Goal: Information Seeking & Learning: Learn about a topic

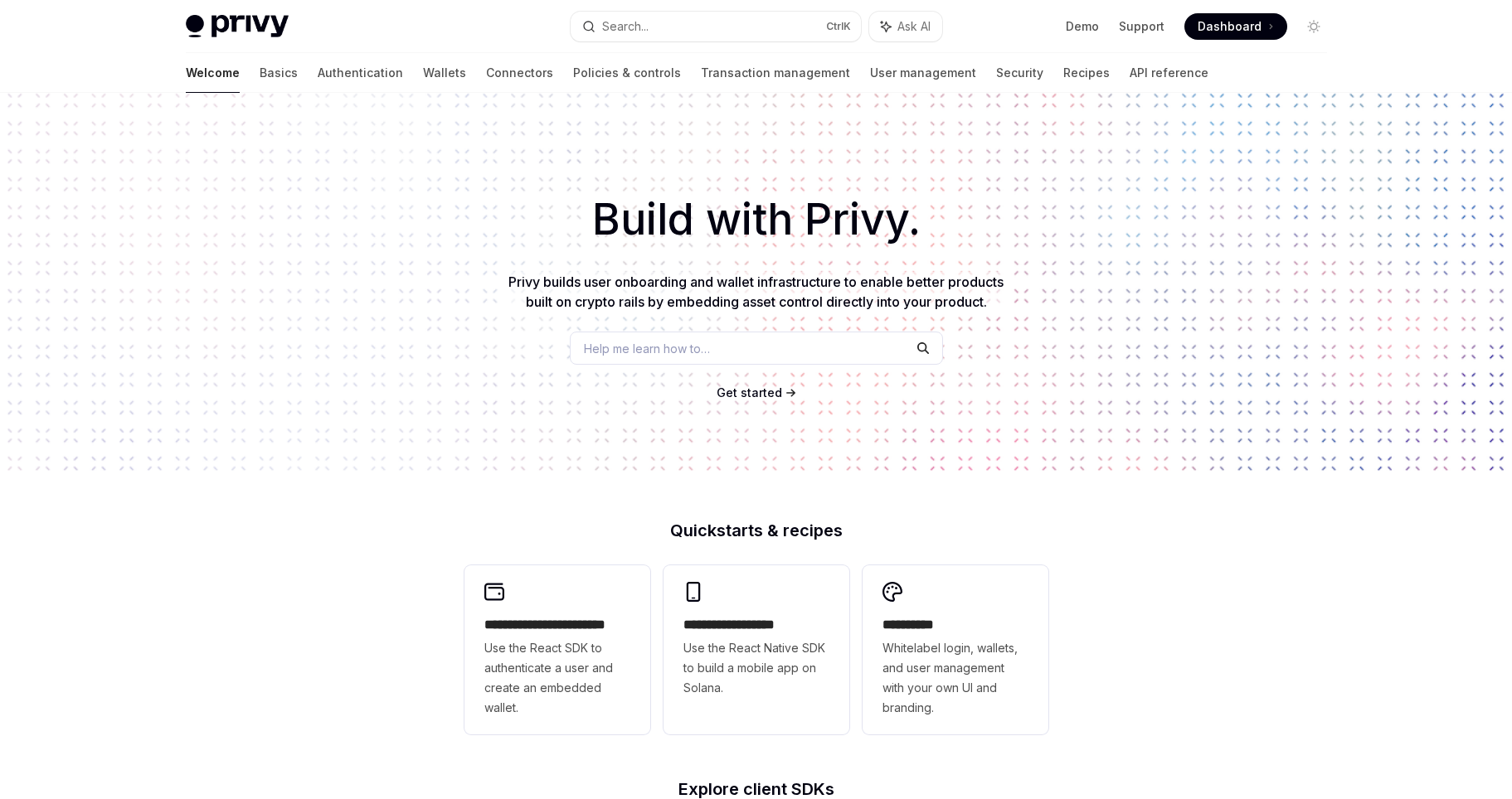
click at [164, 224] on h1 "Build with Privy." at bounding box center [756, 219] width 1459 height 65
click at [259, 76] on link "Basics" at bounding box center [278, 73] width 38 height 40
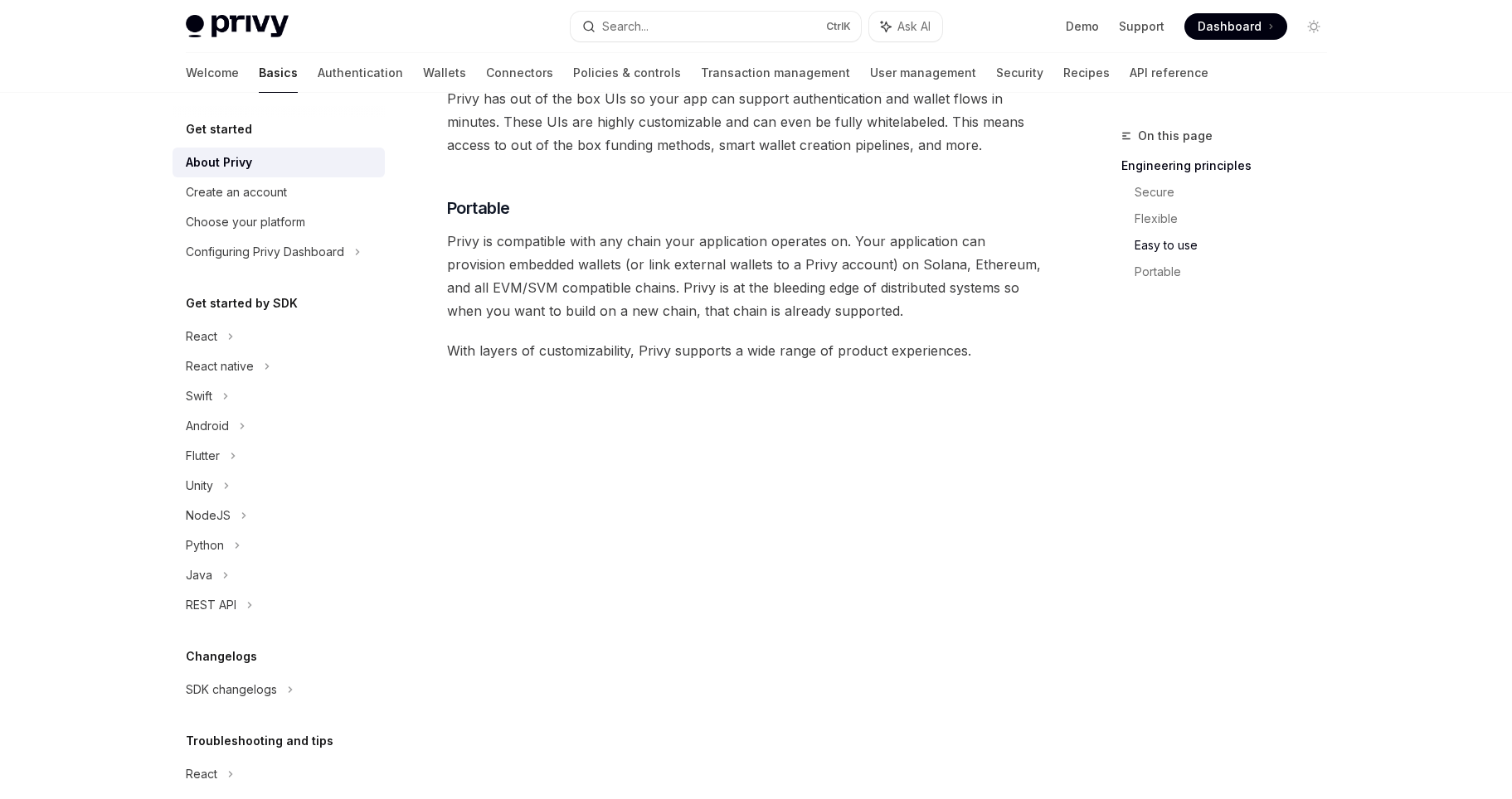
scroll to position [1044, 0]
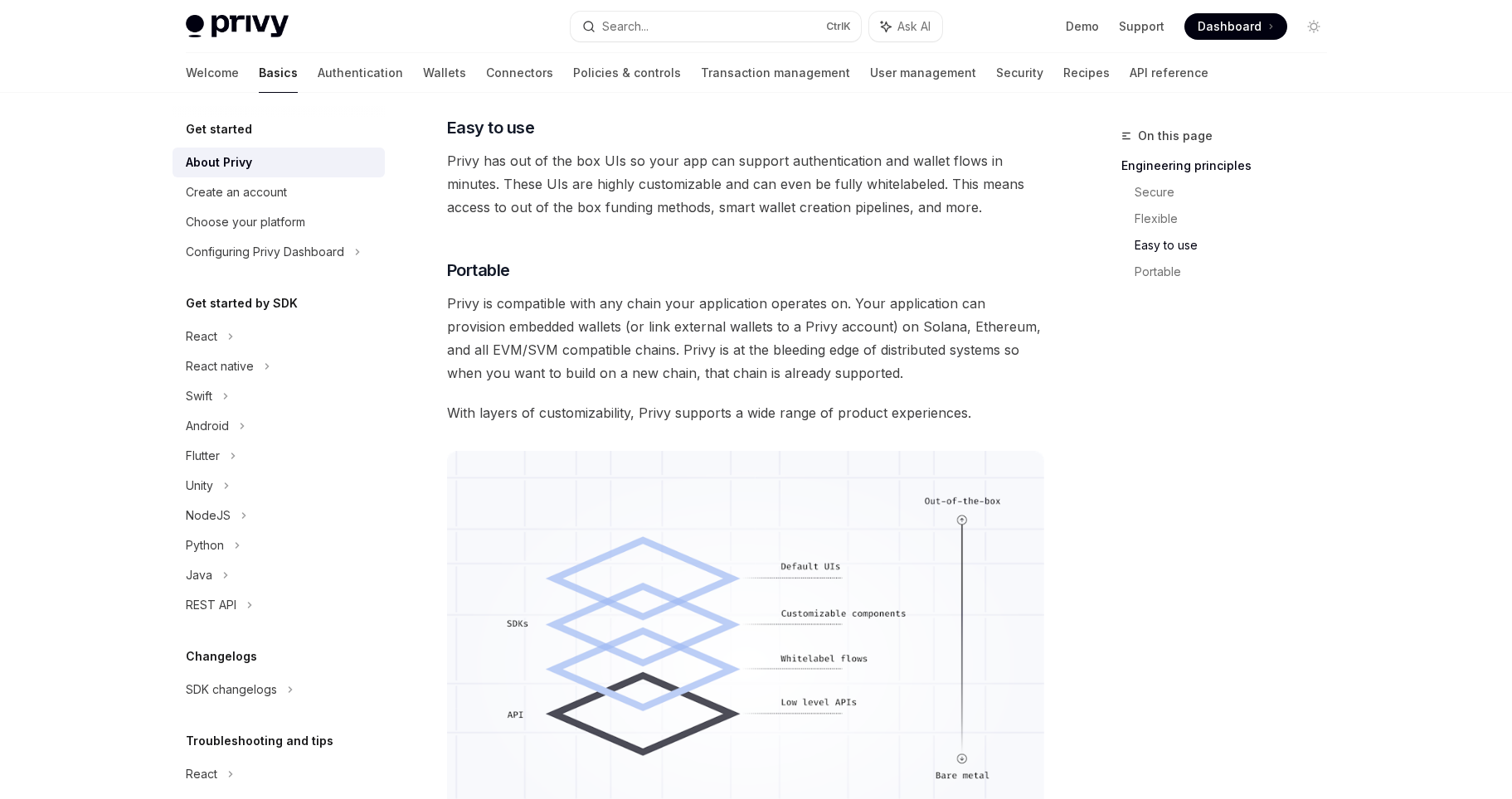
click at [87, 379] on div "Privy Docs home page Search... Ctrl K Ask AI Demo Support Dashboard Dashboard S…" at bounding box center [756, 40] width 1512 height 2169
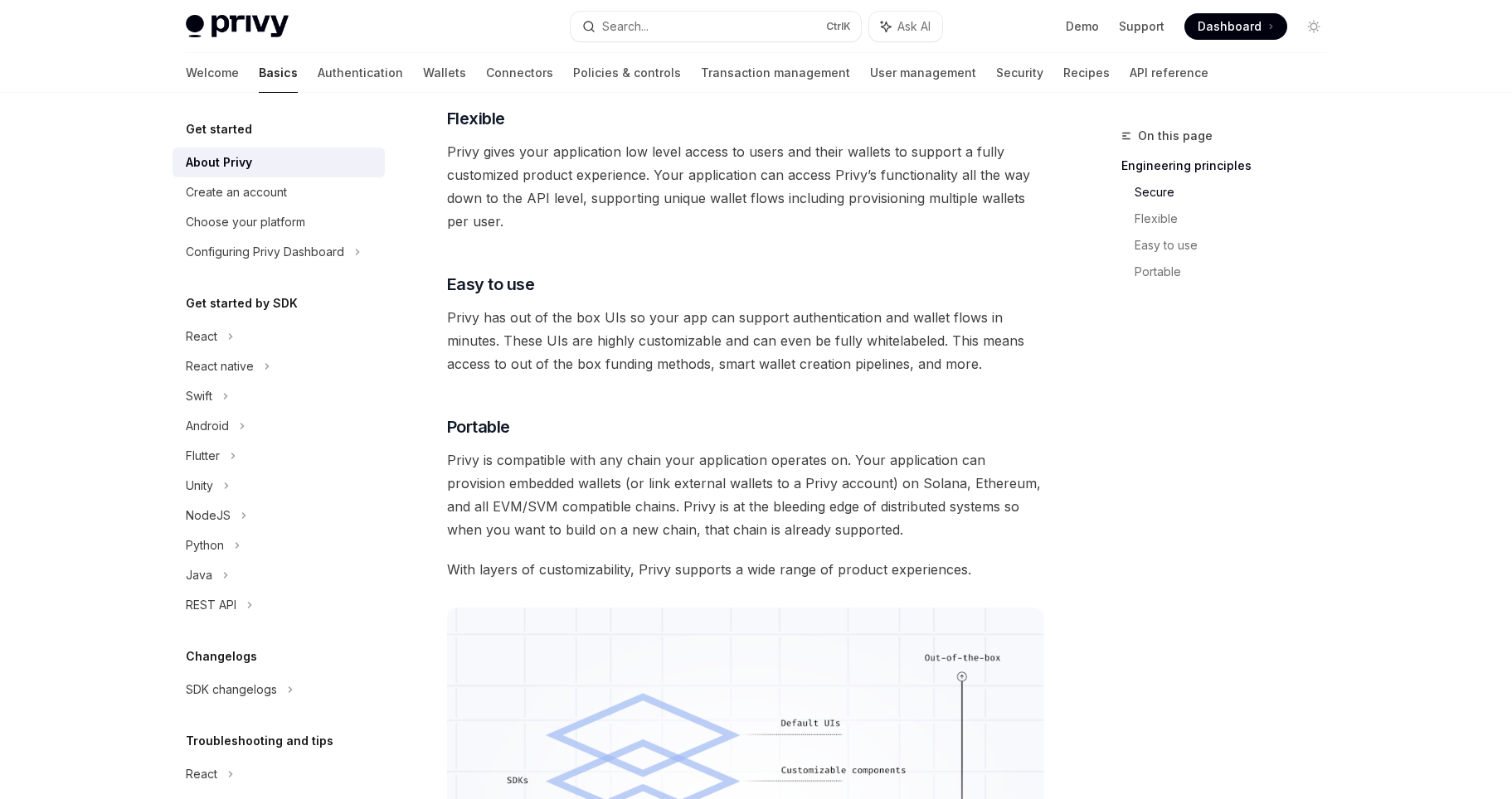
scroll to position [746, 0]
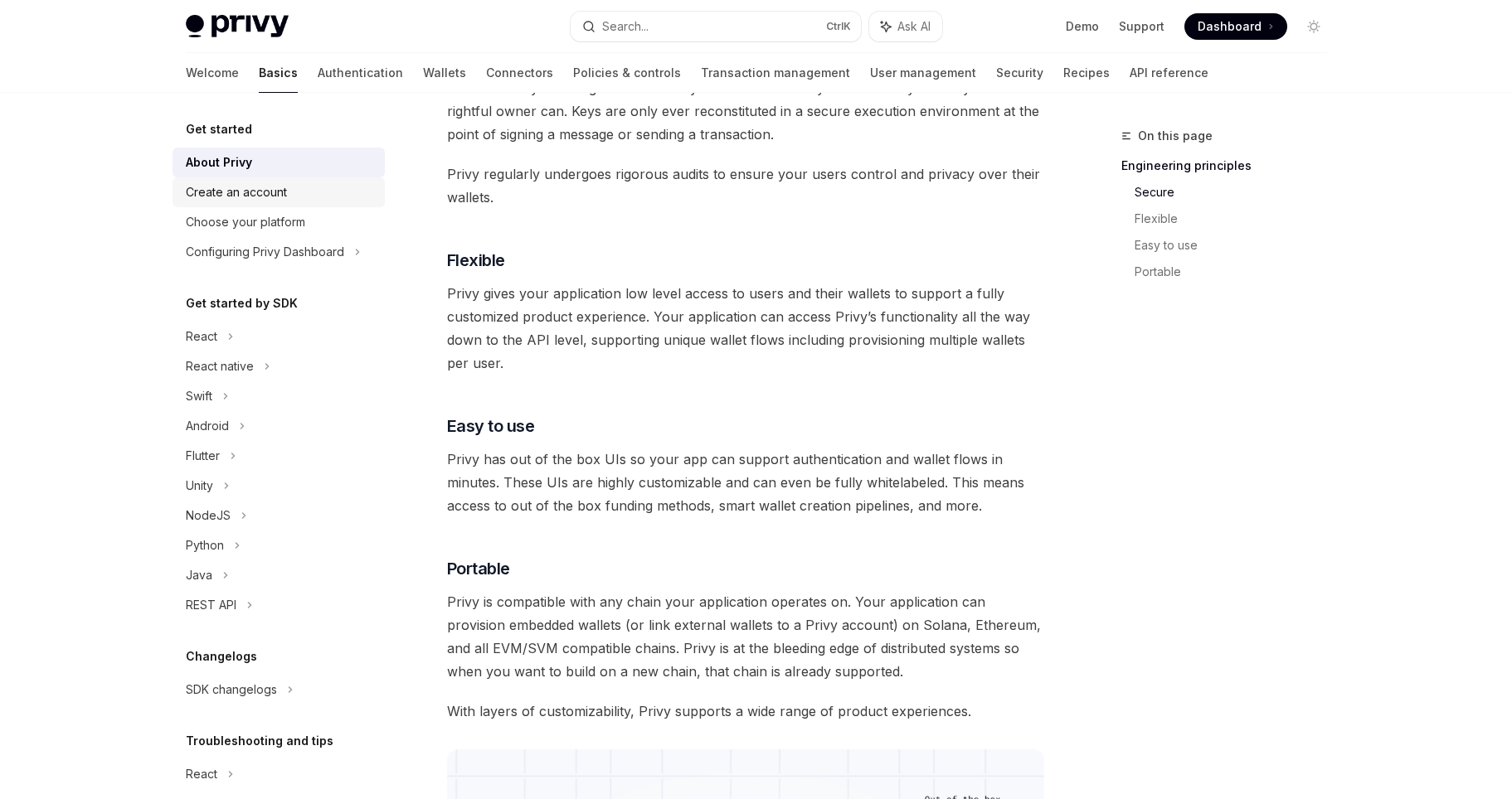
click at [247, 198] on div "Create an account" at bounding box center [236, 192] width 101 height 20
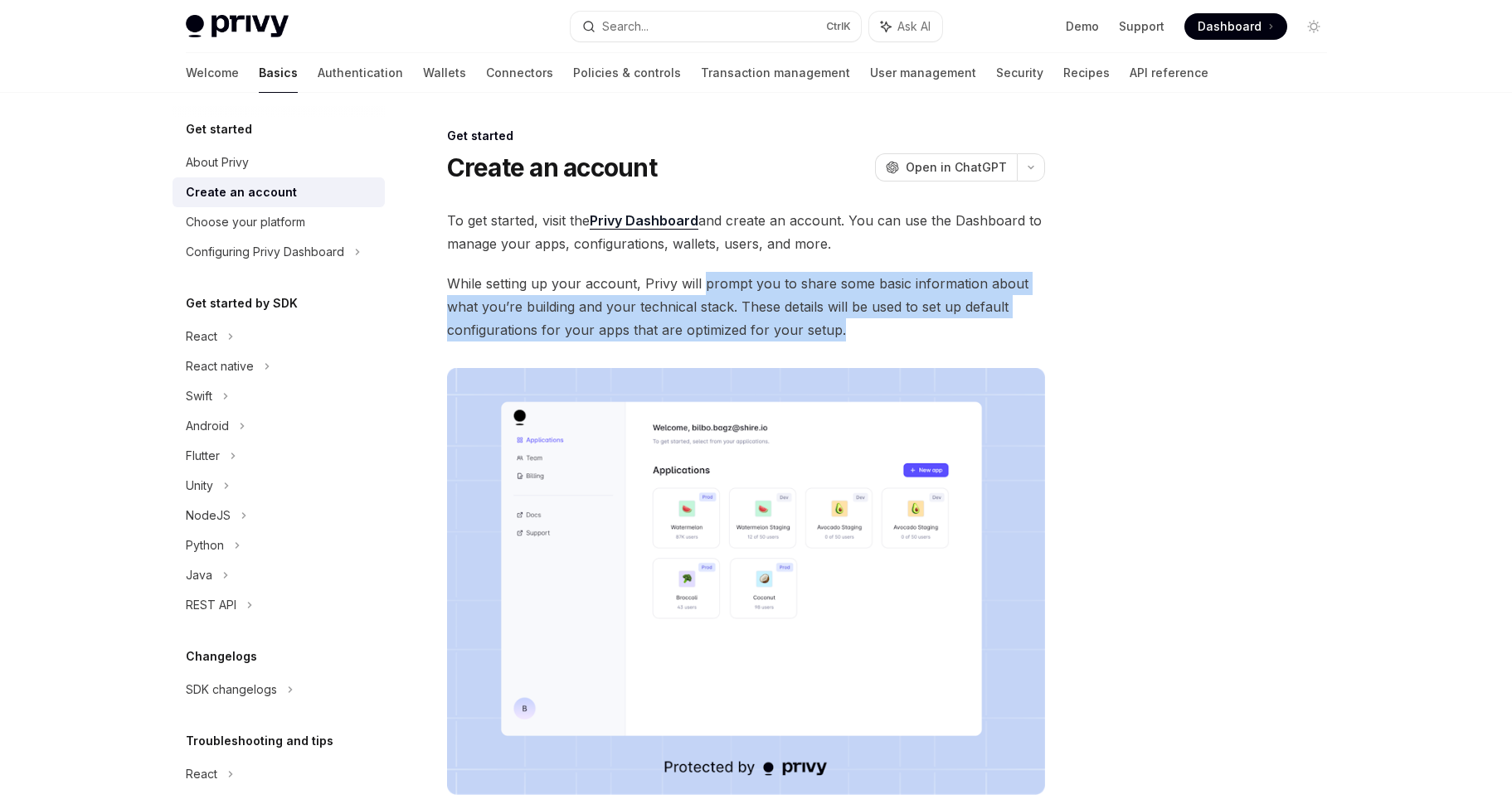
drag, startPoint x: 701, startPoint y: 284, endPoint x: 867, endPoint y: 323, distance: 170.5
click at [853, 323] on span "While setting up your account, Privy will prompt you to share some basic inform…" at bounding box center [746, 306] width 598 height 69
click at [797, 302] on span "While setting up your account, Privy will prompt you to share some basic inform…" at bounding box center [746, 306] width 598 height 69
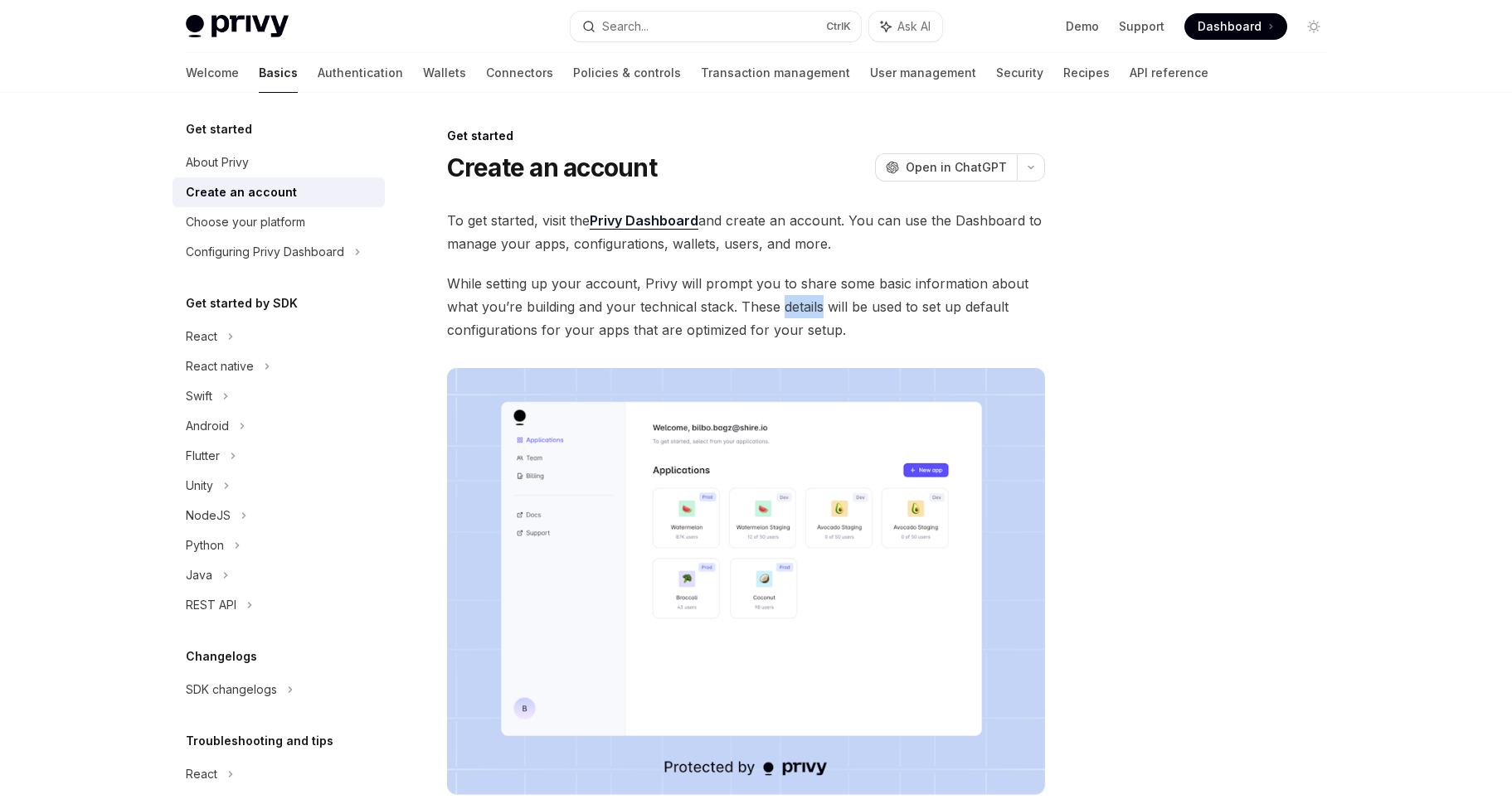
click at [797, 302] on span "While setting up your account, Privy will prompt you to share some basic inform…" at bounding box center [746, 306] width 598 height 69
click at [497, 325] on span "While setting up your account, Privy will prompt you to share some basic inform…" at bounding box center [746, 306] width 598 height 69
click at [713, 340] on span "While setting up your account, Privy will prompt you to share some basic inform…" at bounding box center [746, 306] width 598 height 69
click at [713, 339] on span "While setting up your account, Privy will prompt you to share some basic inform…" at bounding box center [746, 306] width 598 height 69
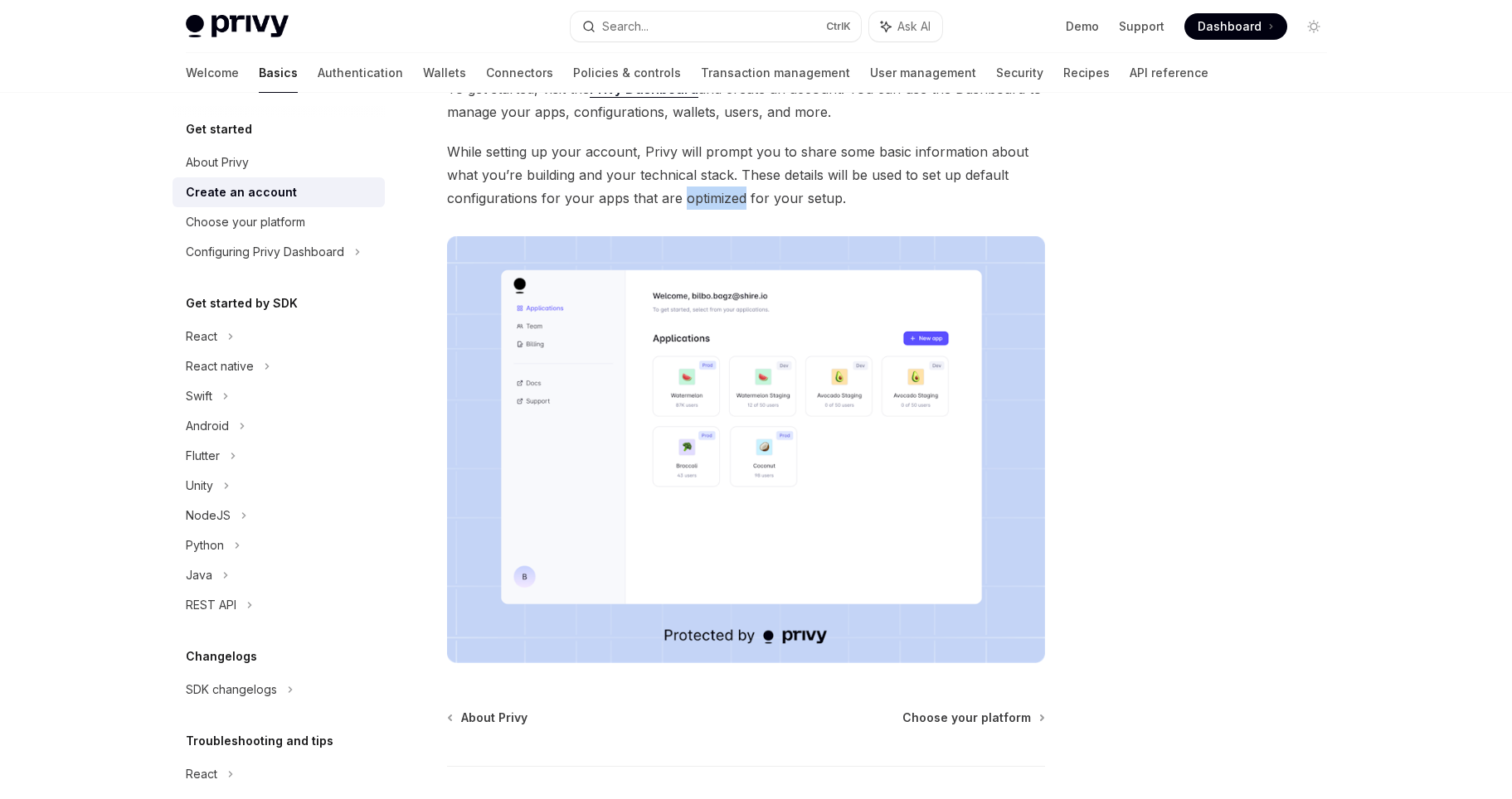
scroll to position [242, 0]
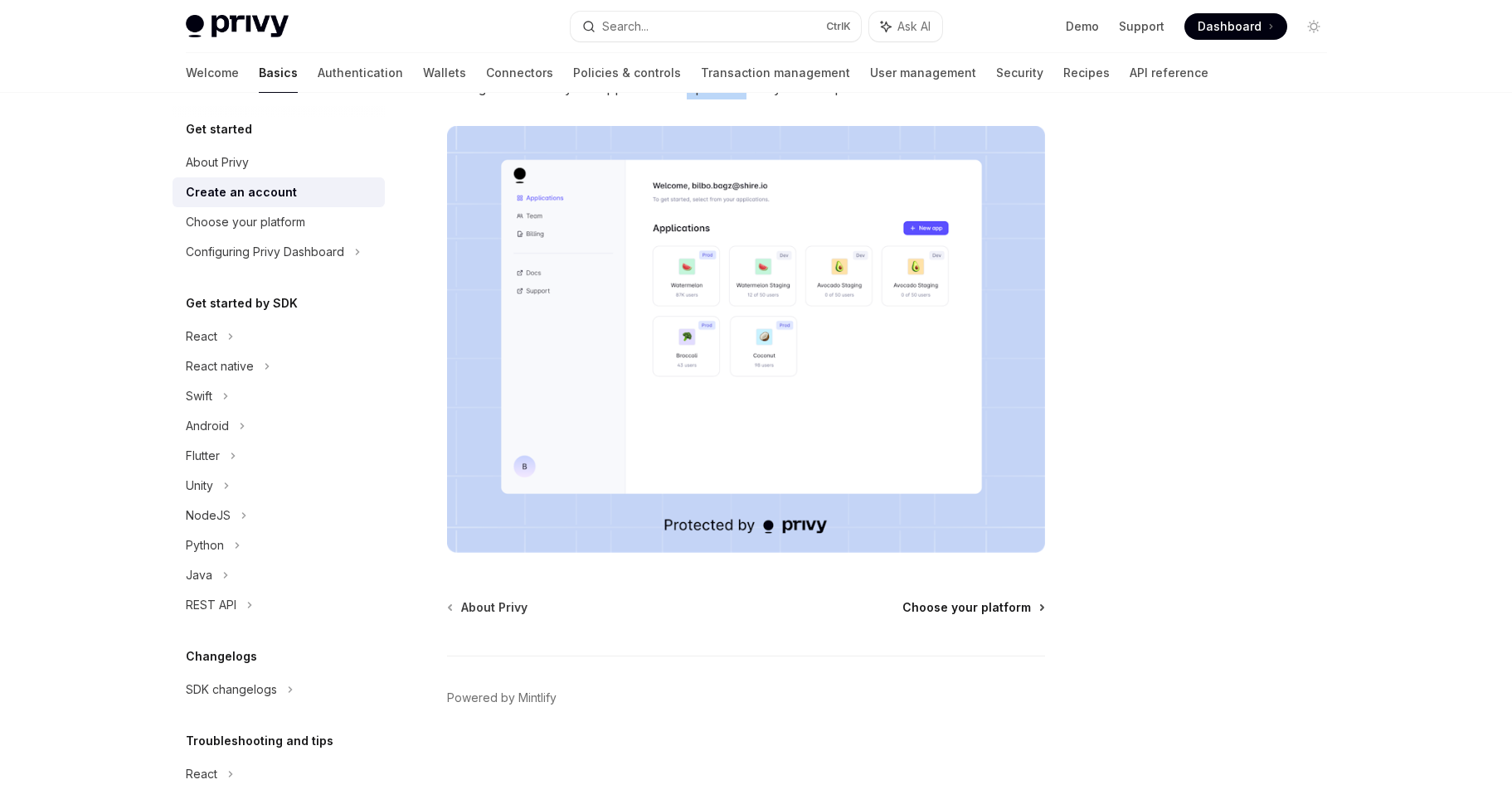
click at [985, 613] on span "Choose your platform" at bounding box center [966, 607] width 129 height 16
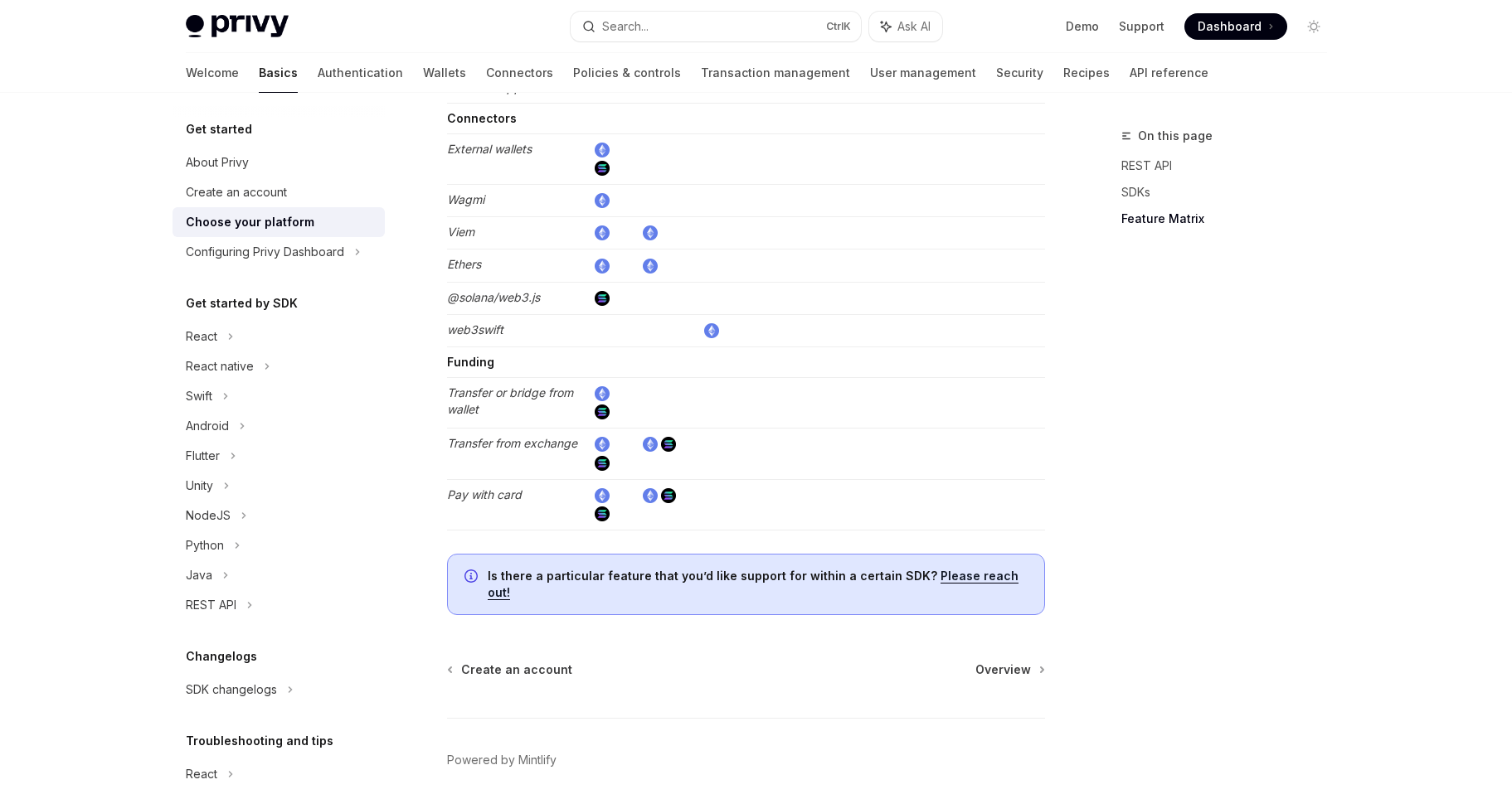
scroll to position [3015, 0]
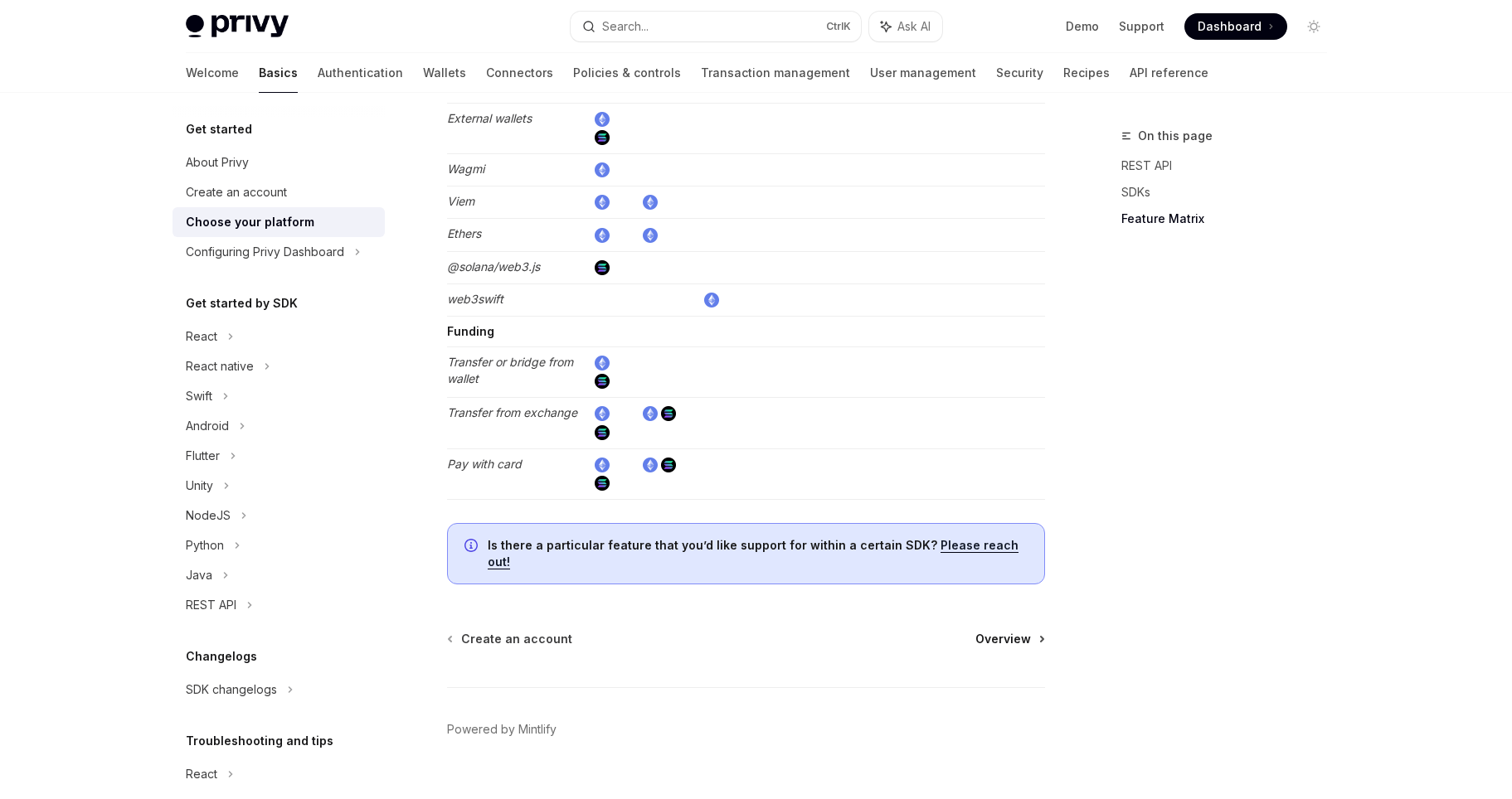
click at [1008, 631] on span "Overview" at bounding box center [1003, 639] width 56 height 16
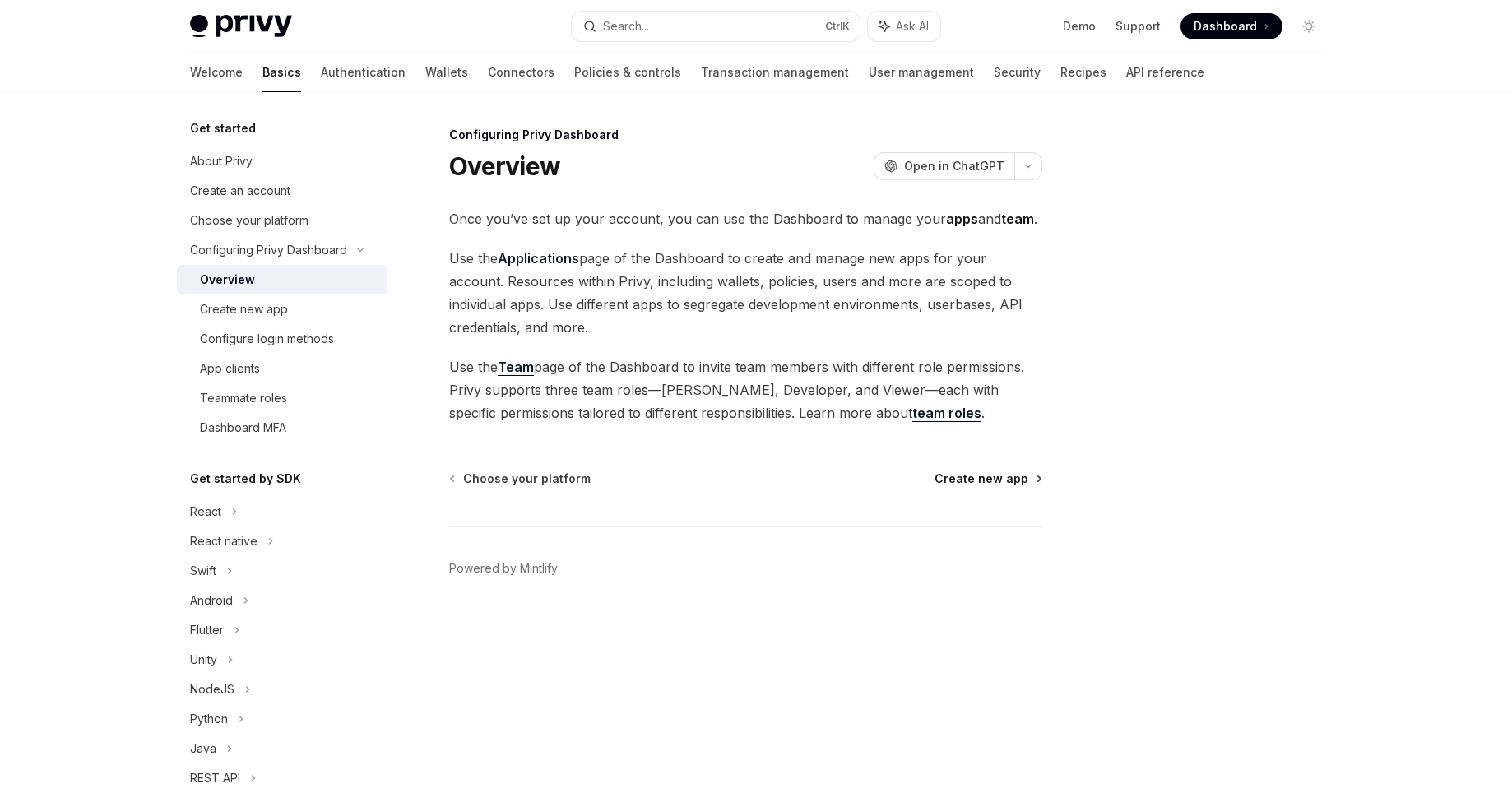
click at [982, 474] on span "Create new app" at bounding box center [982, 479] width 94 height 16
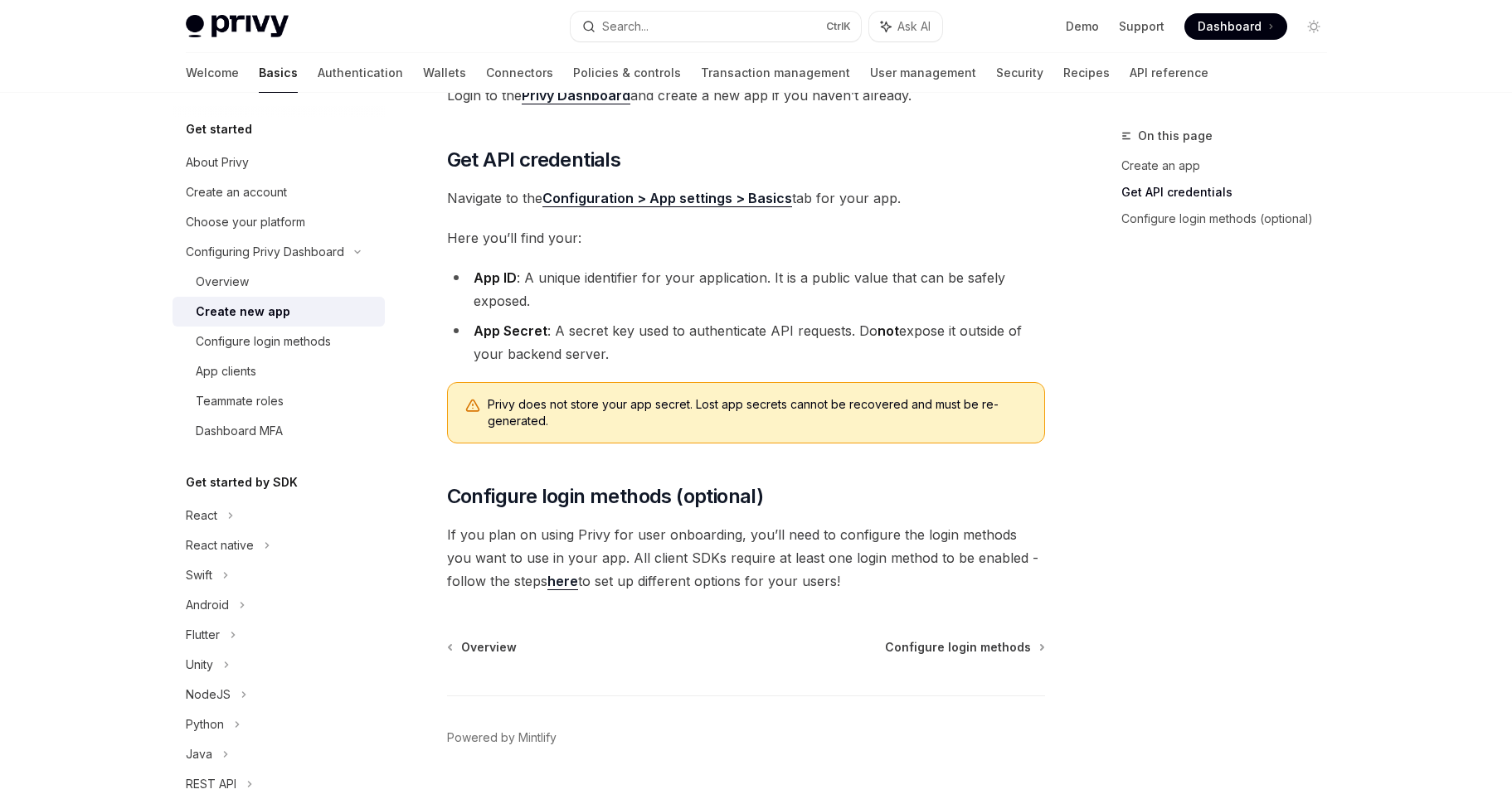
scroll to position [368, 0]
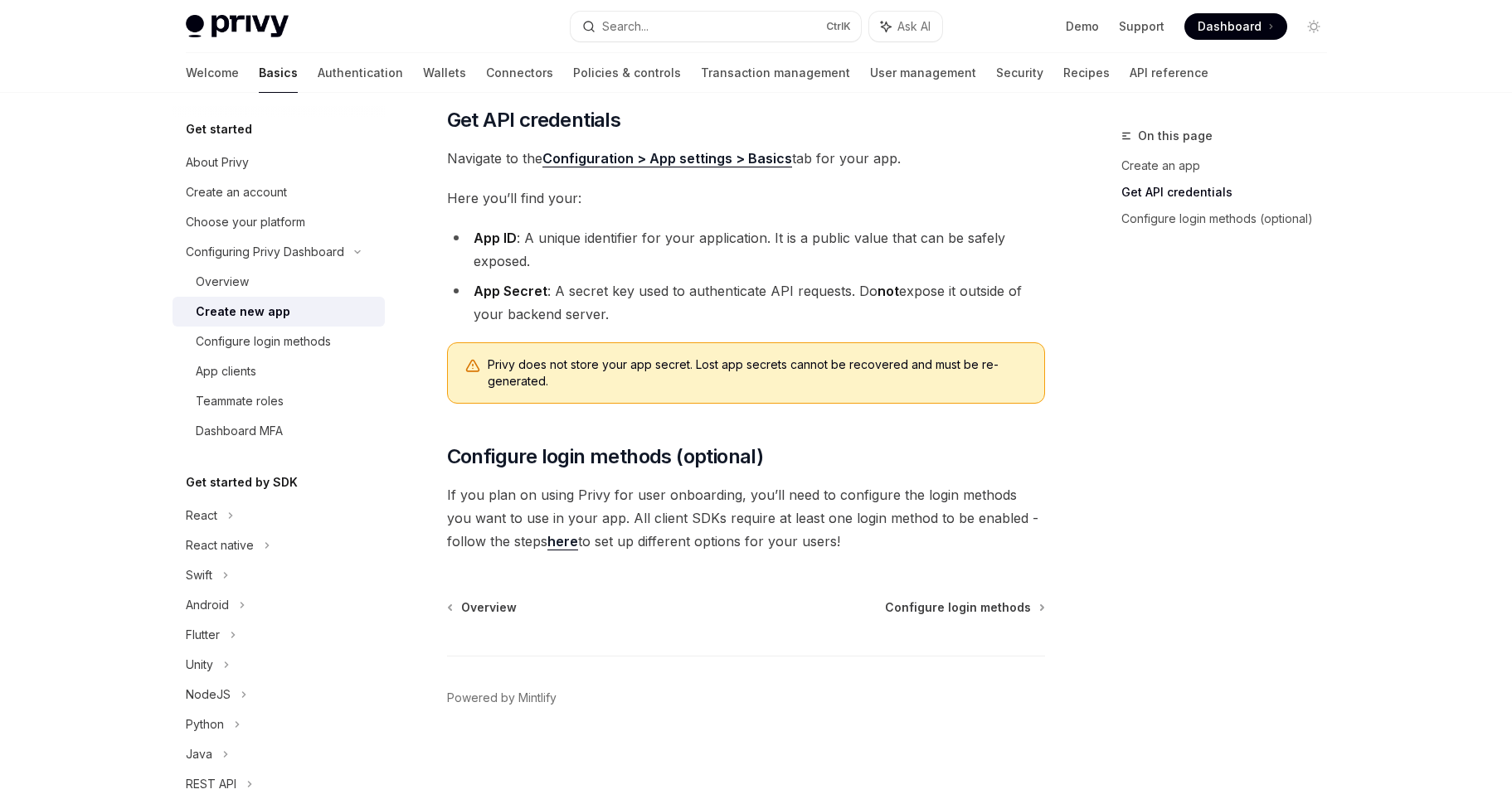
click at [1137, 400] on div "On this page Create an app Get API credentials Configure login methods (optiona…" at bounding box center [1215, 462] width 252 height 673
click at [226, 285] on div "Overview" at bounding box center [223, 282] width 53 height 20
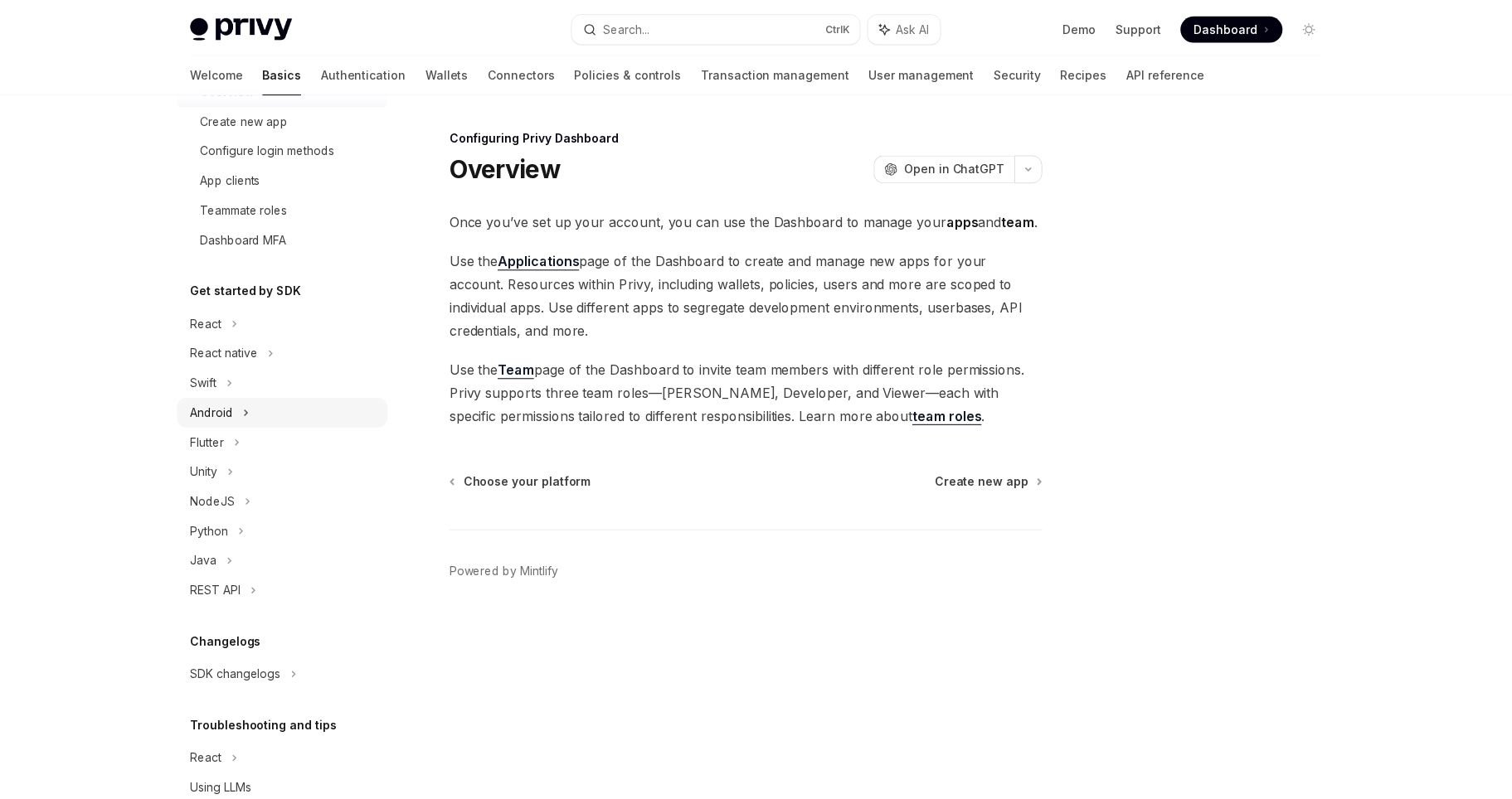
scroll to position [262, 0]
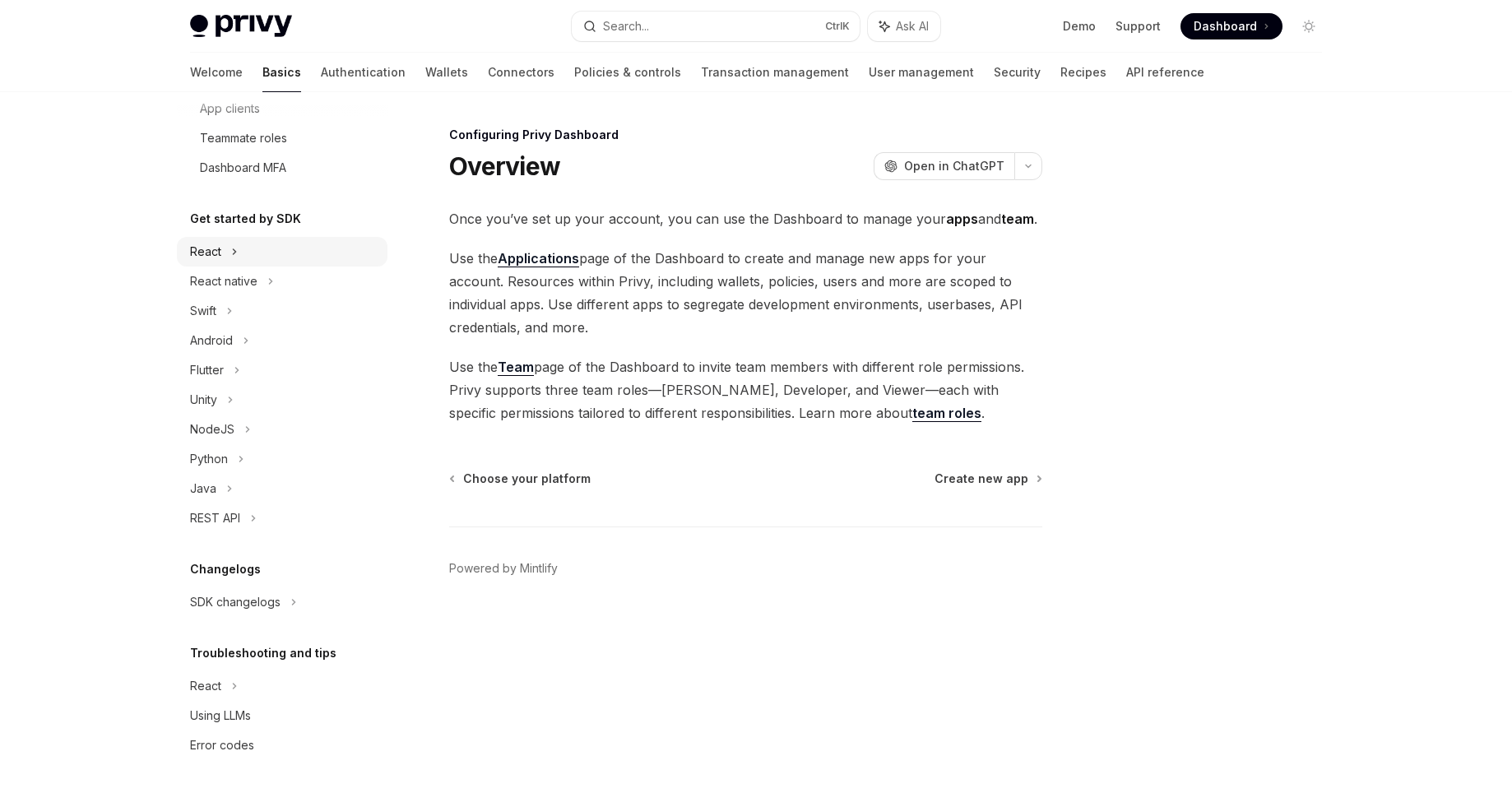
click at [220, 252] on div "React" at bounding box center [205, 252] width 32 height 20
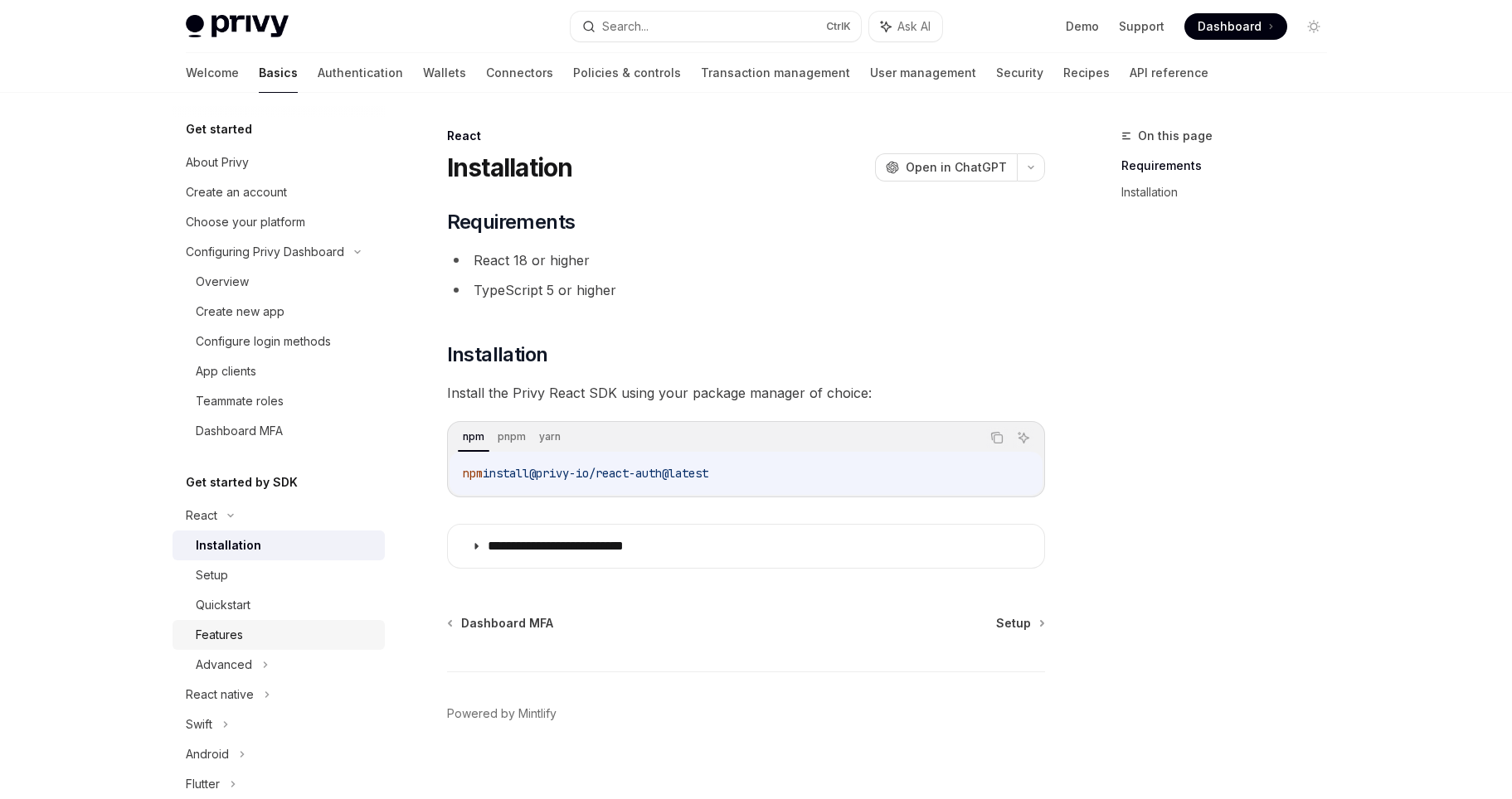
scroll to position [411, 0]
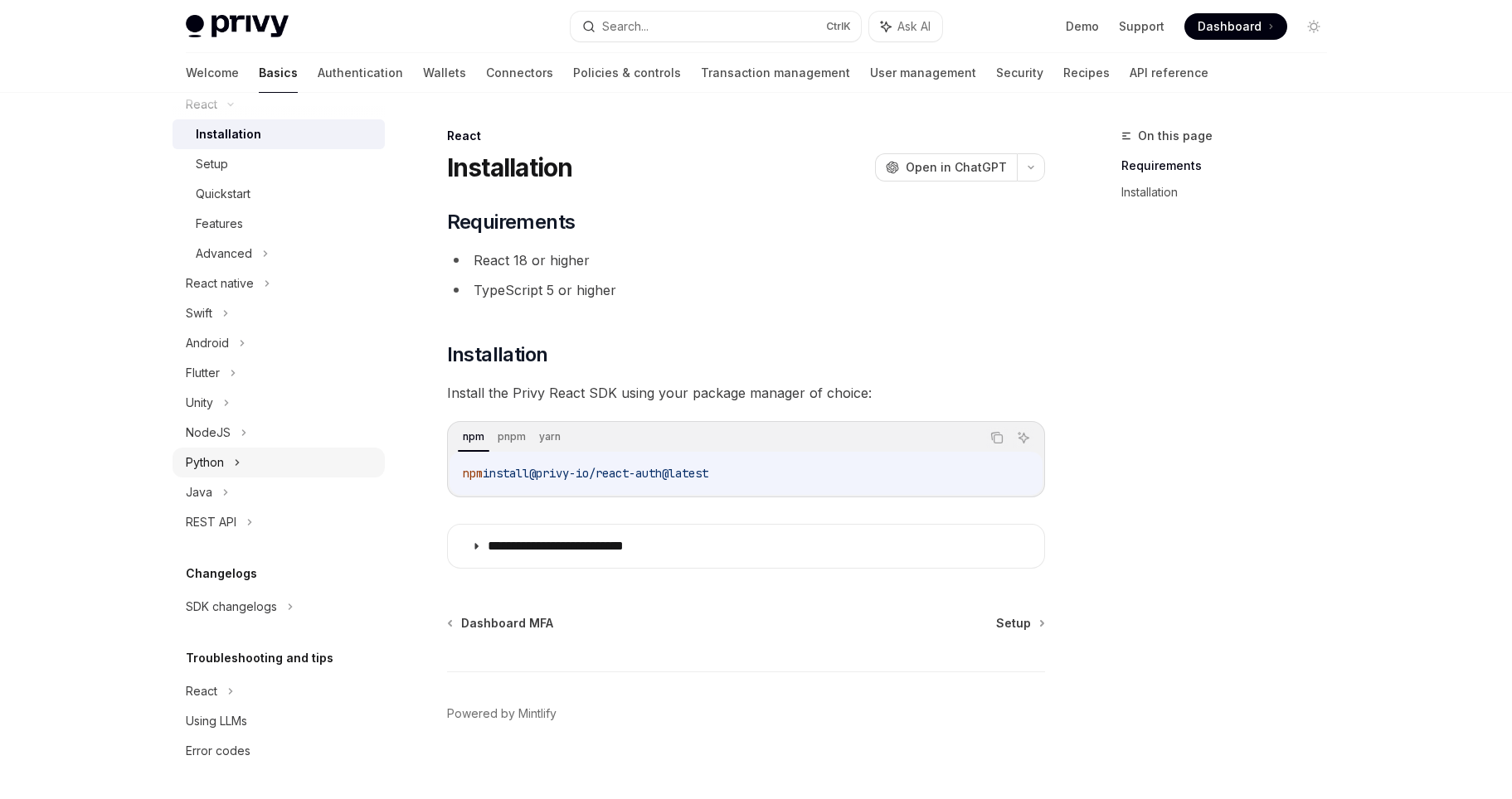
click at [221, 460] on div "Python" at bounding box center [205, 462] width 38 height 20
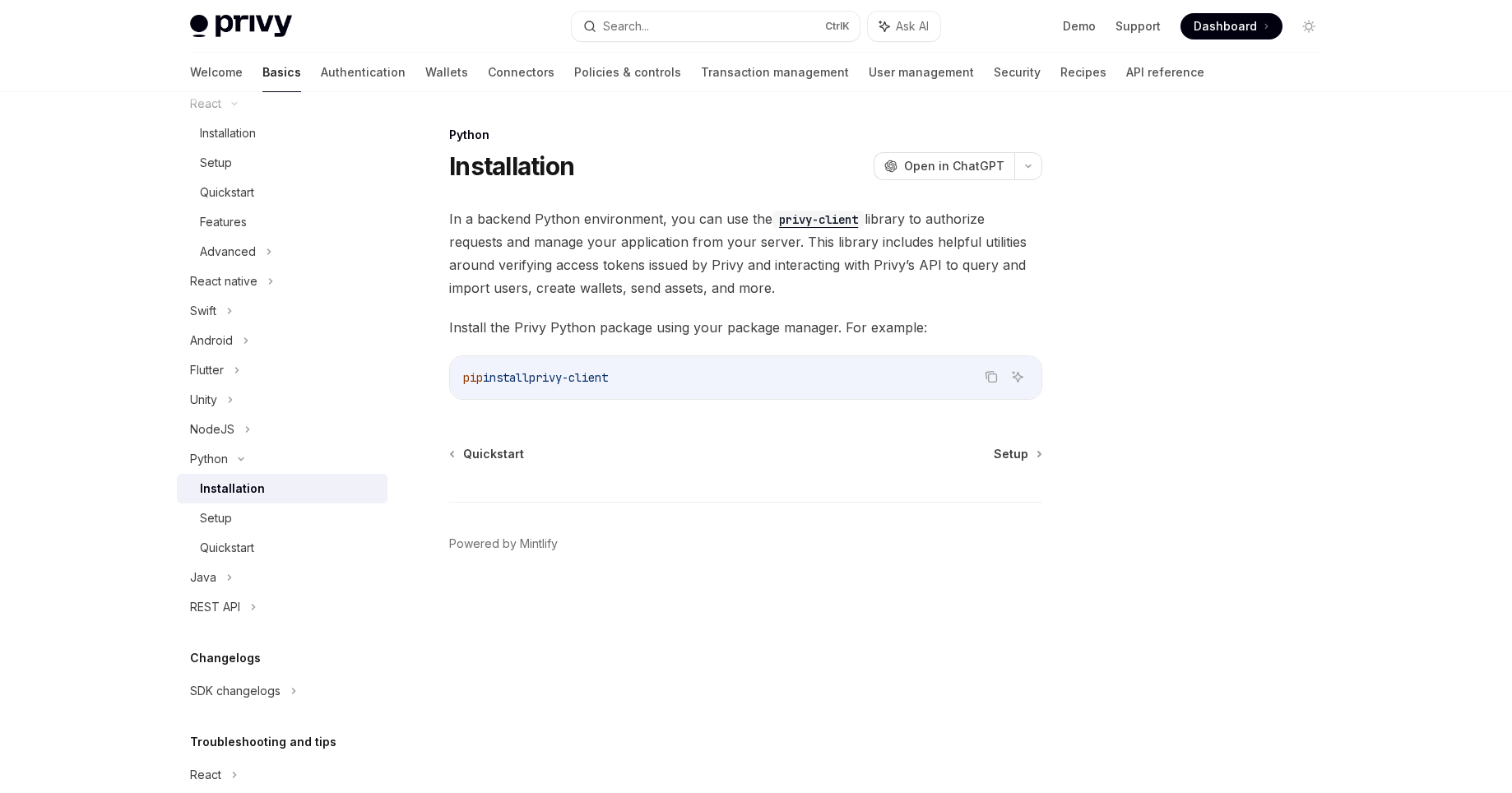
click at [233, 489] on div "Installation" at bounding box center [233, 489] width 65 height 20
click at [810, 232] on span "In a backend Python environment, you can use the privy-client library to author…" at bounding box center [745, 253] width 593 height 92
click at [813, 230] on span "In a backend Python environment, you can use the privy-client library to author…" at bounding box center [745, 253] width 593 height 92
click at [815, 216] on code "privy-client" at bounding box center [818, 220] width 92 height 18
click at [111, 249] on div "Privy Docs home page Search... Ctrl K Ask AI Demo Support Dashboard Dashboard S…" at bounding box center [756, 396] width 1512 height 793
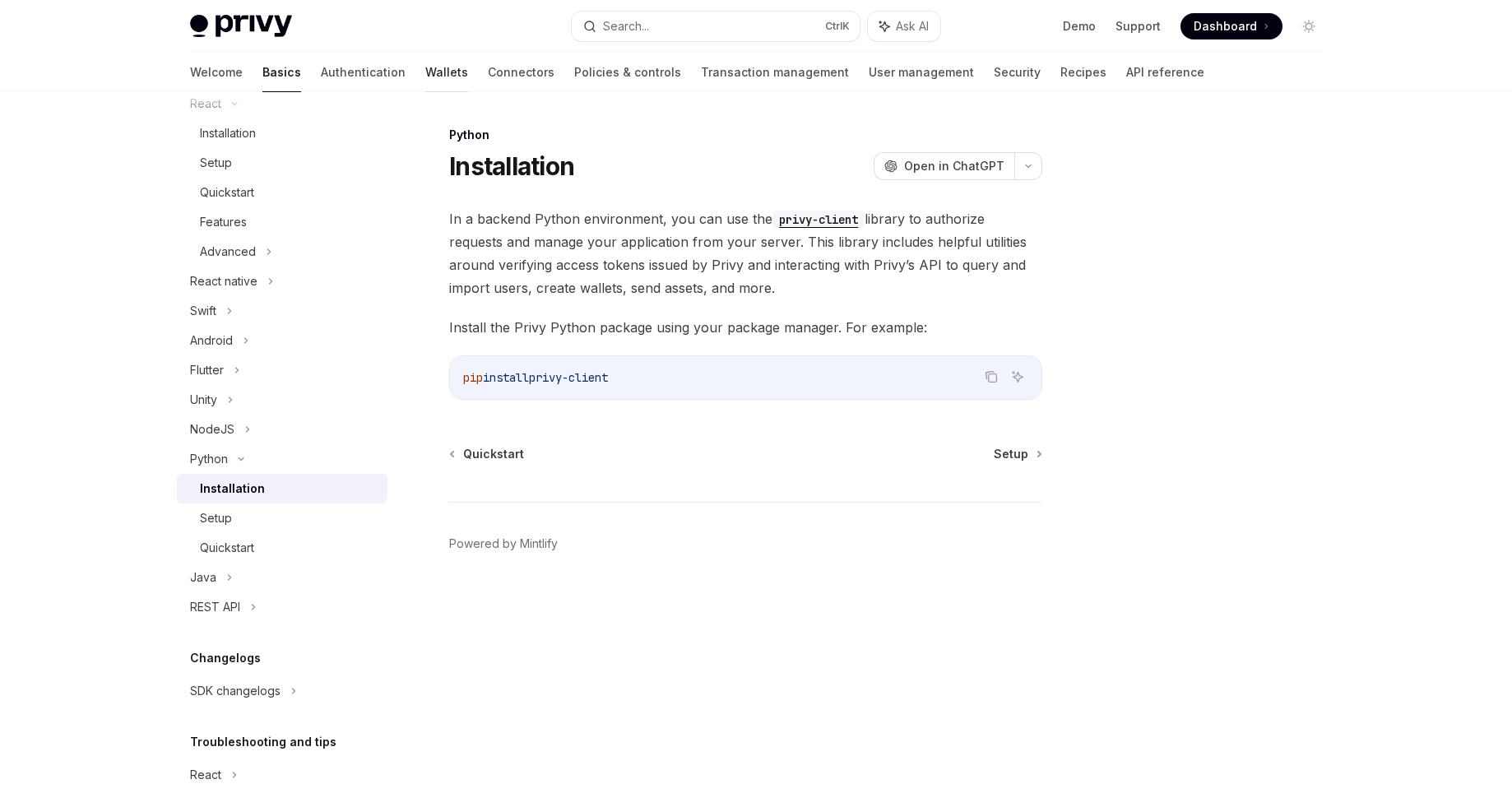
click at [425, 71] on link "Wallets" at bounding box center [446, 72] width 43 height 40
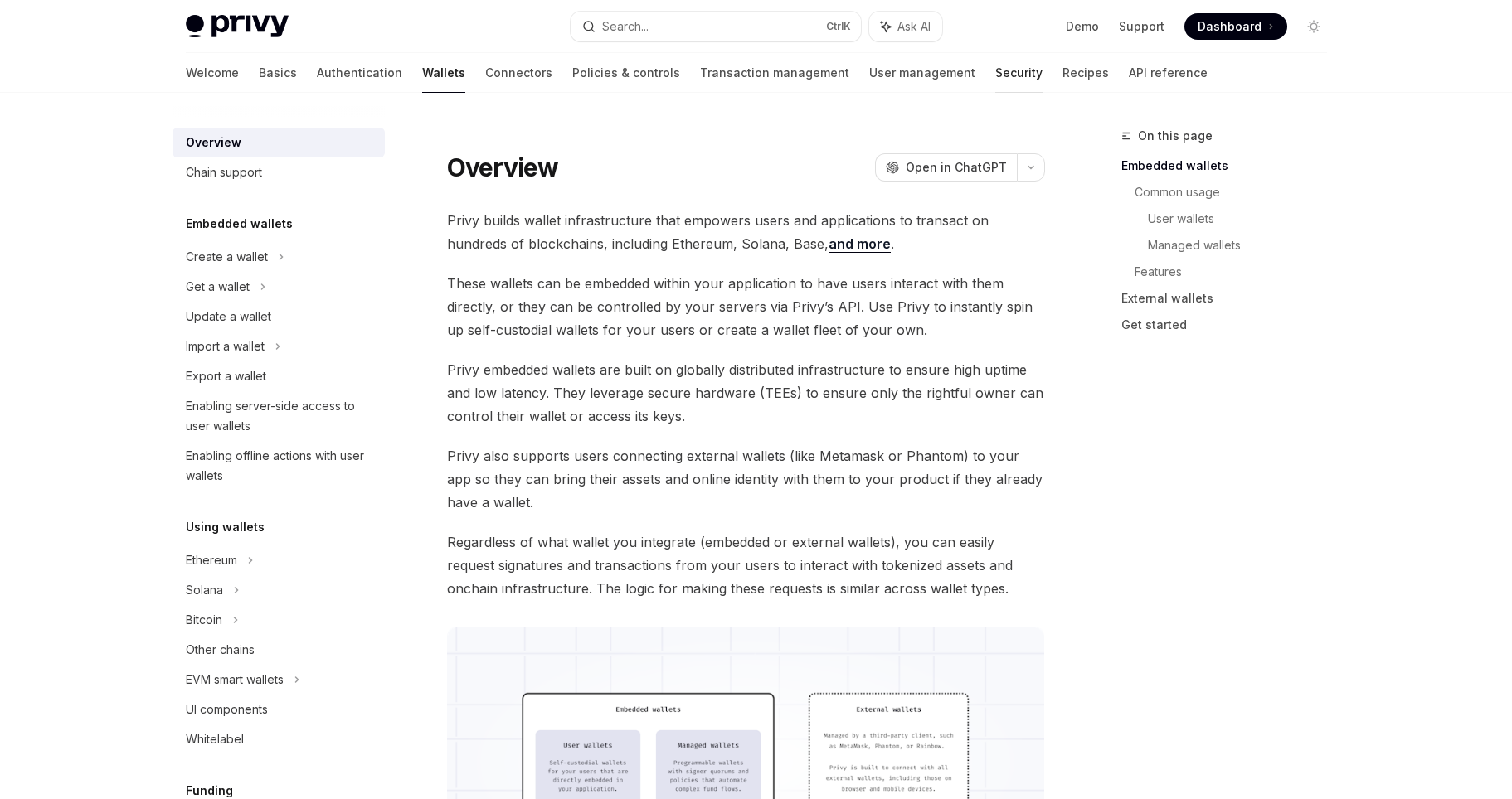
click at [996, 74] on link "Security" at bounding box center [1019, 73] width 47 height 40
type textarea "*"
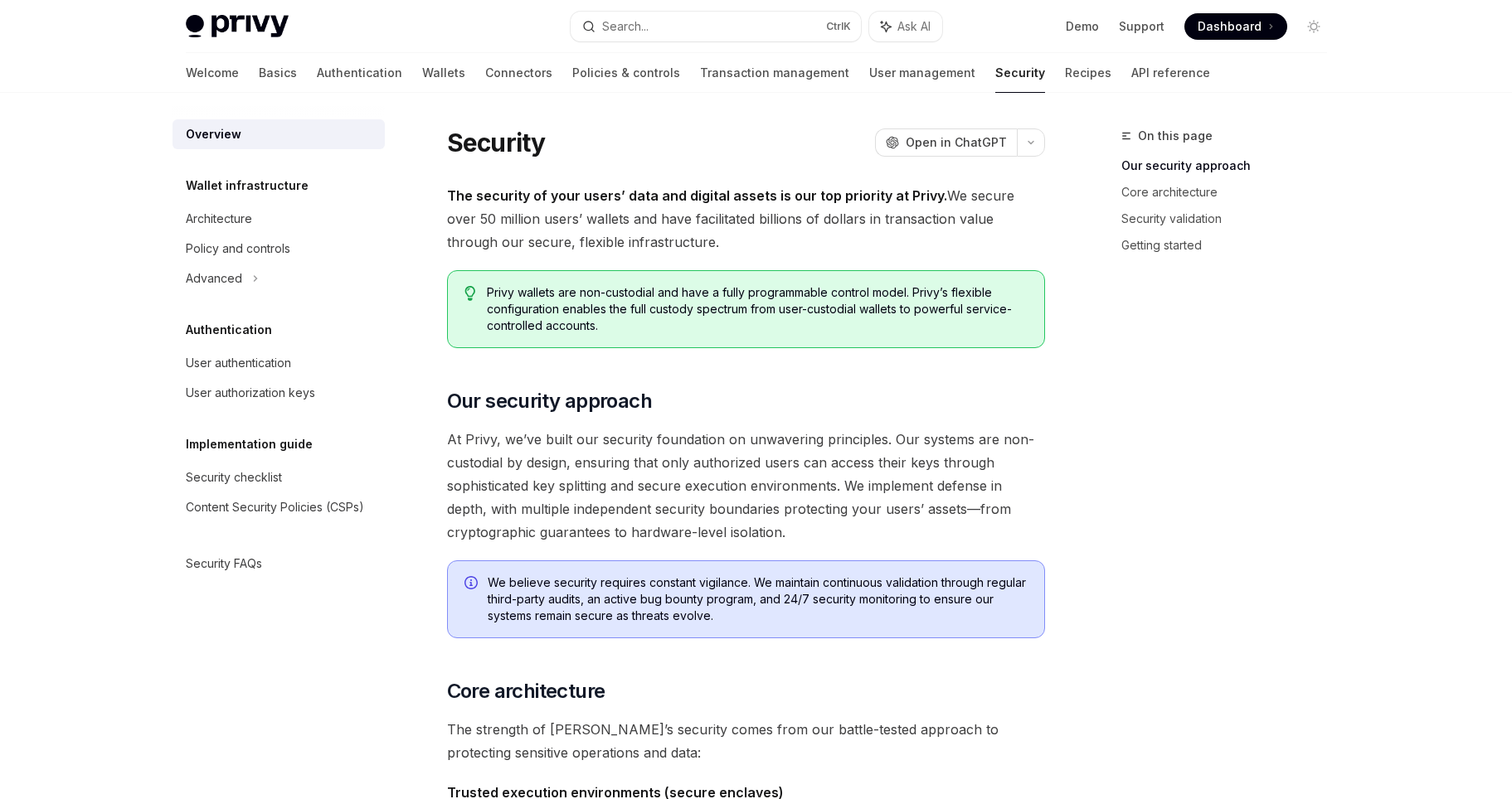
click at [581, 241] on span "The security of your users’ data and digital assets is our top priority at Priv…" at bounding box center [746, 219] width 598 height 69
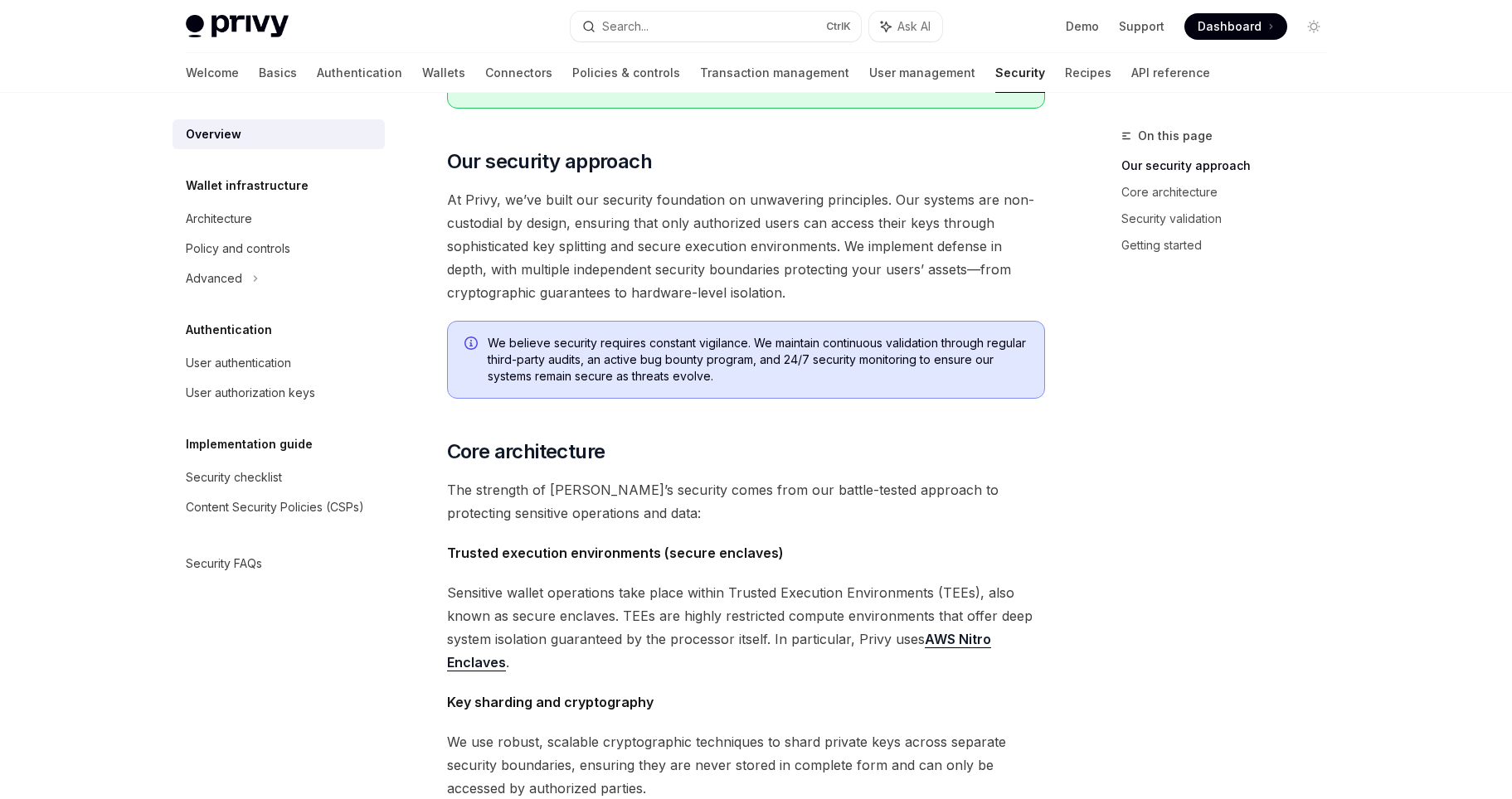
scroll to position [298, 0]
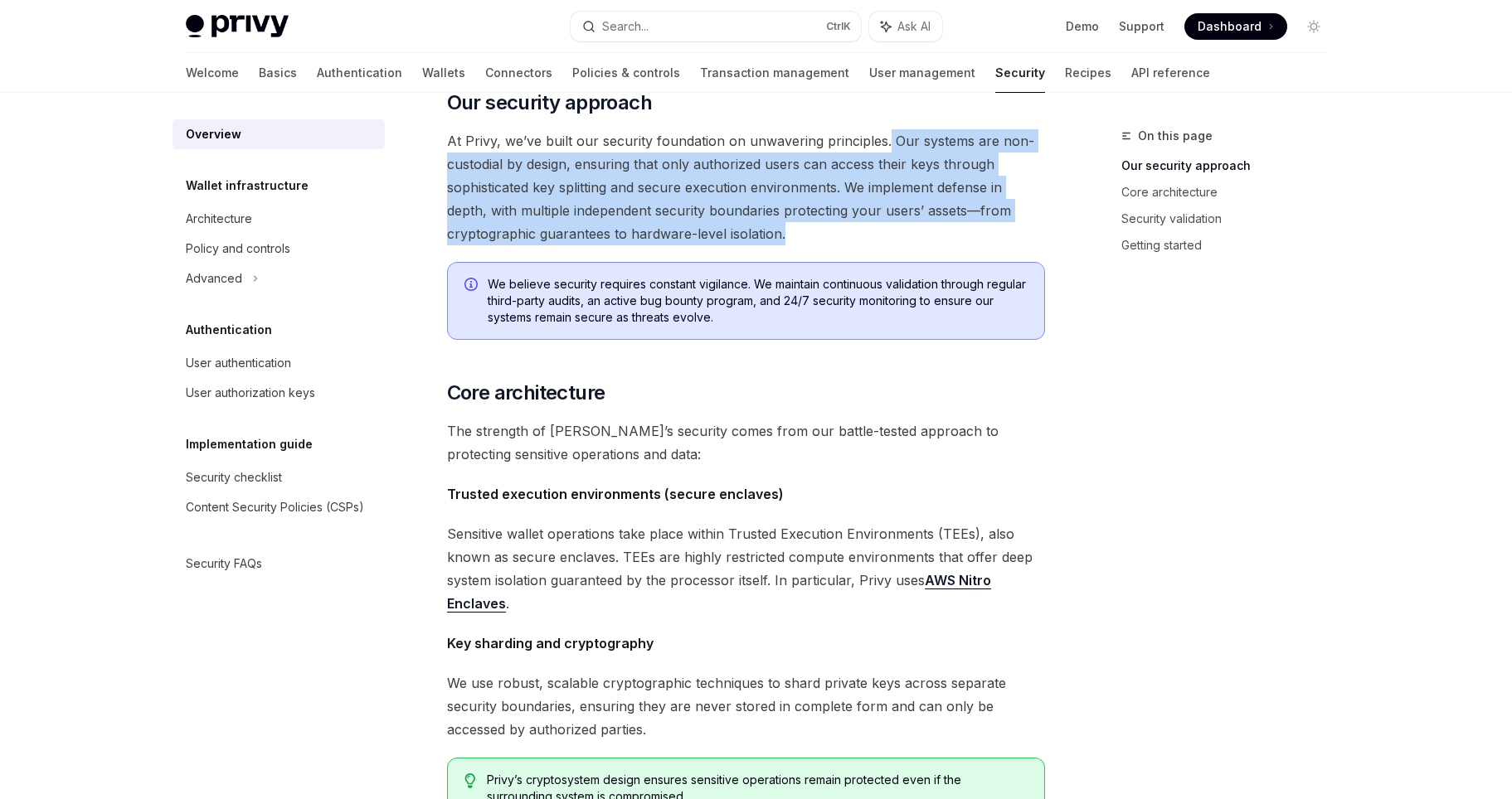
drag, startPoint x: 884, startPoint y: 143, endPoint x: 860, endPoint y: 235, distance: 95.1
click at [860, 235] on span "At Privy, we’ve built our security foundation on unwavering principles. Our sys…" at bounding box center [746, 187] width 598 height 116
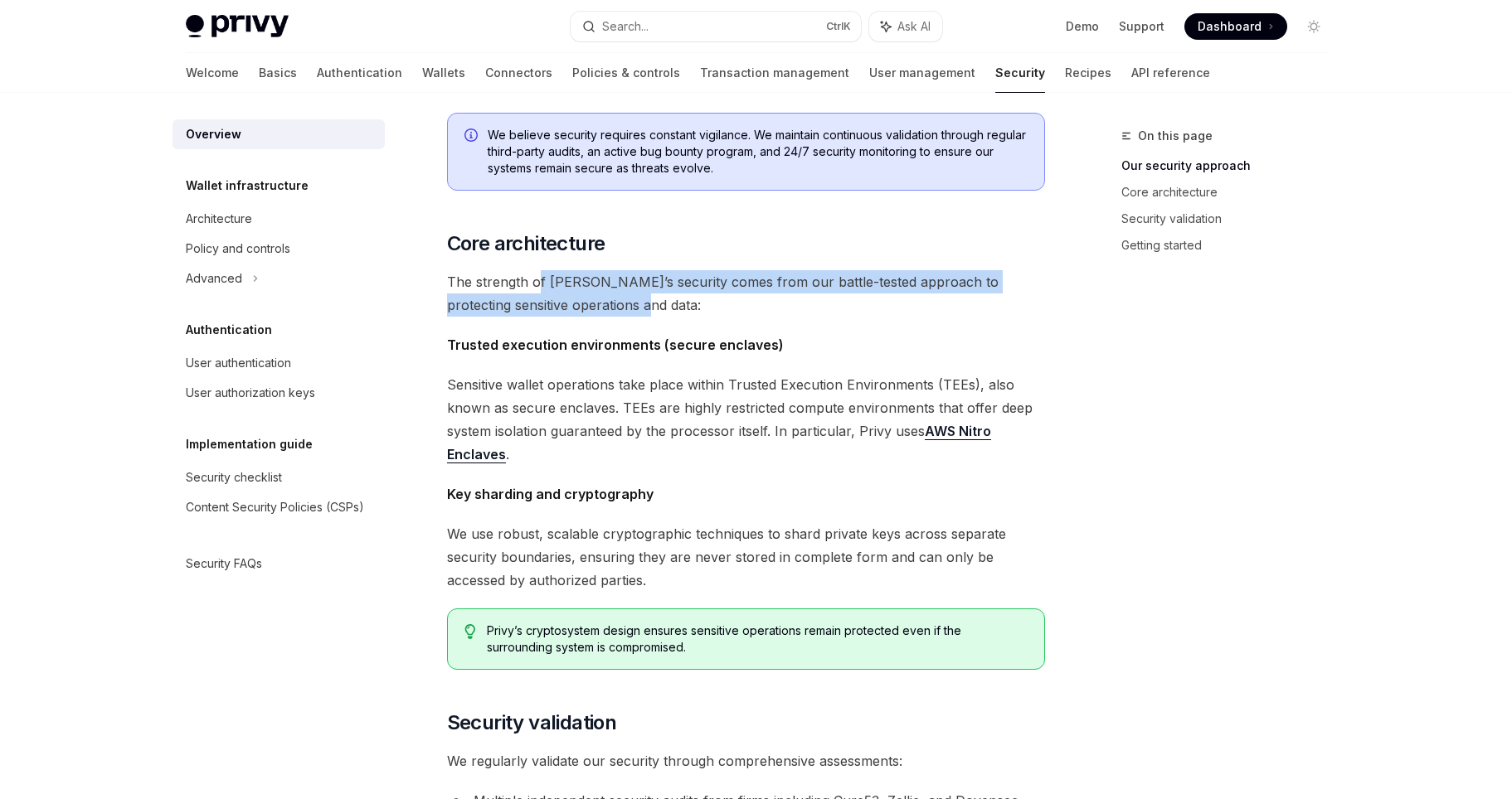
drag, startPoint x: 541, startPoint y: 280, endPoint x: 682, endPoint y: 308, distance: 143.8
click at [682, 308] on span "The strength of [PERSON_NAME]’s security comes from our battle-tested approach …" at bounding box center [746, 293] width 598 height 47
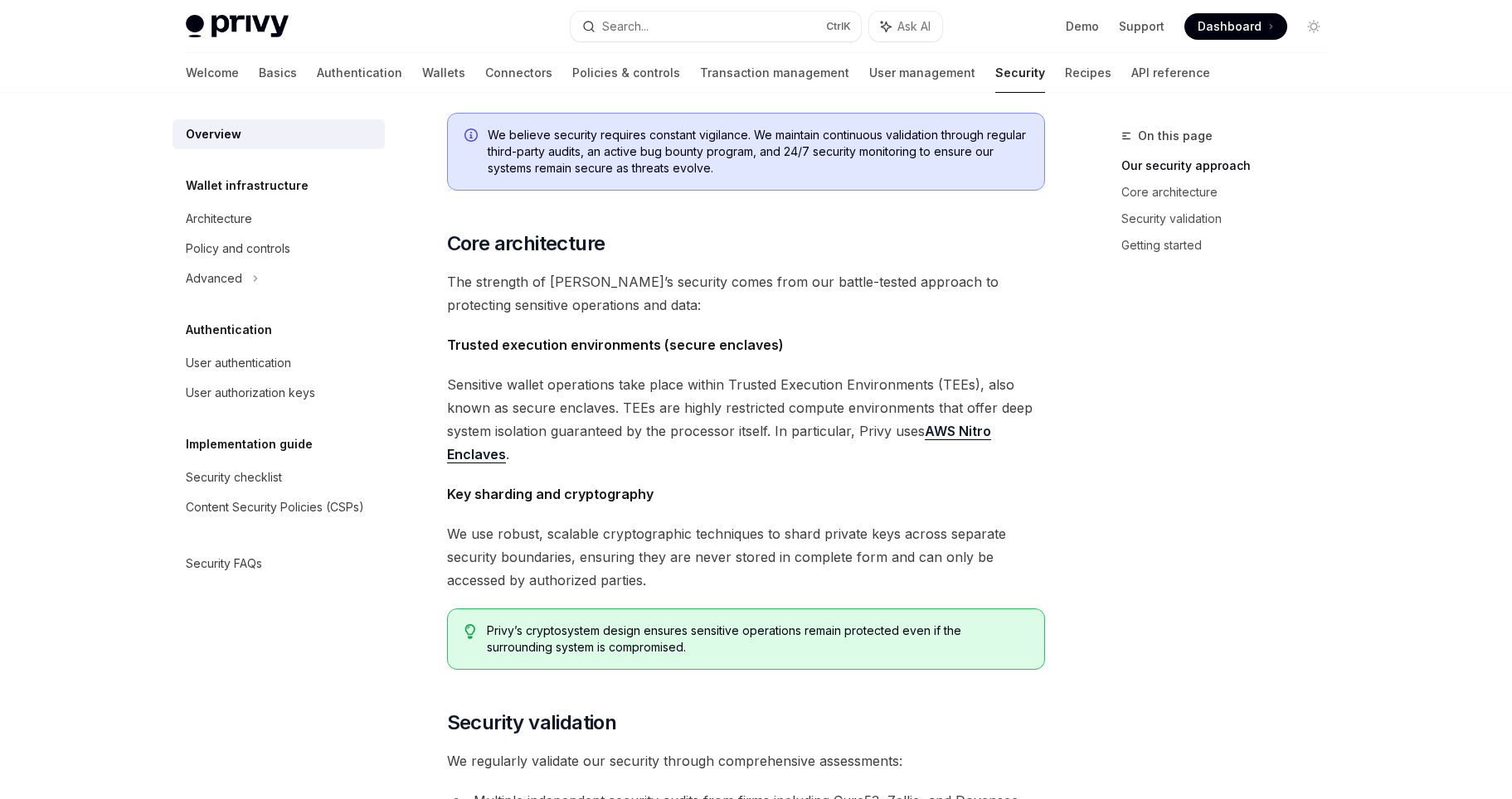
click at [714, 318] on div "The security of your users’ data and digital assets is our top priority at Priv…" at bounding box center [746, 480] width 598 height 1488
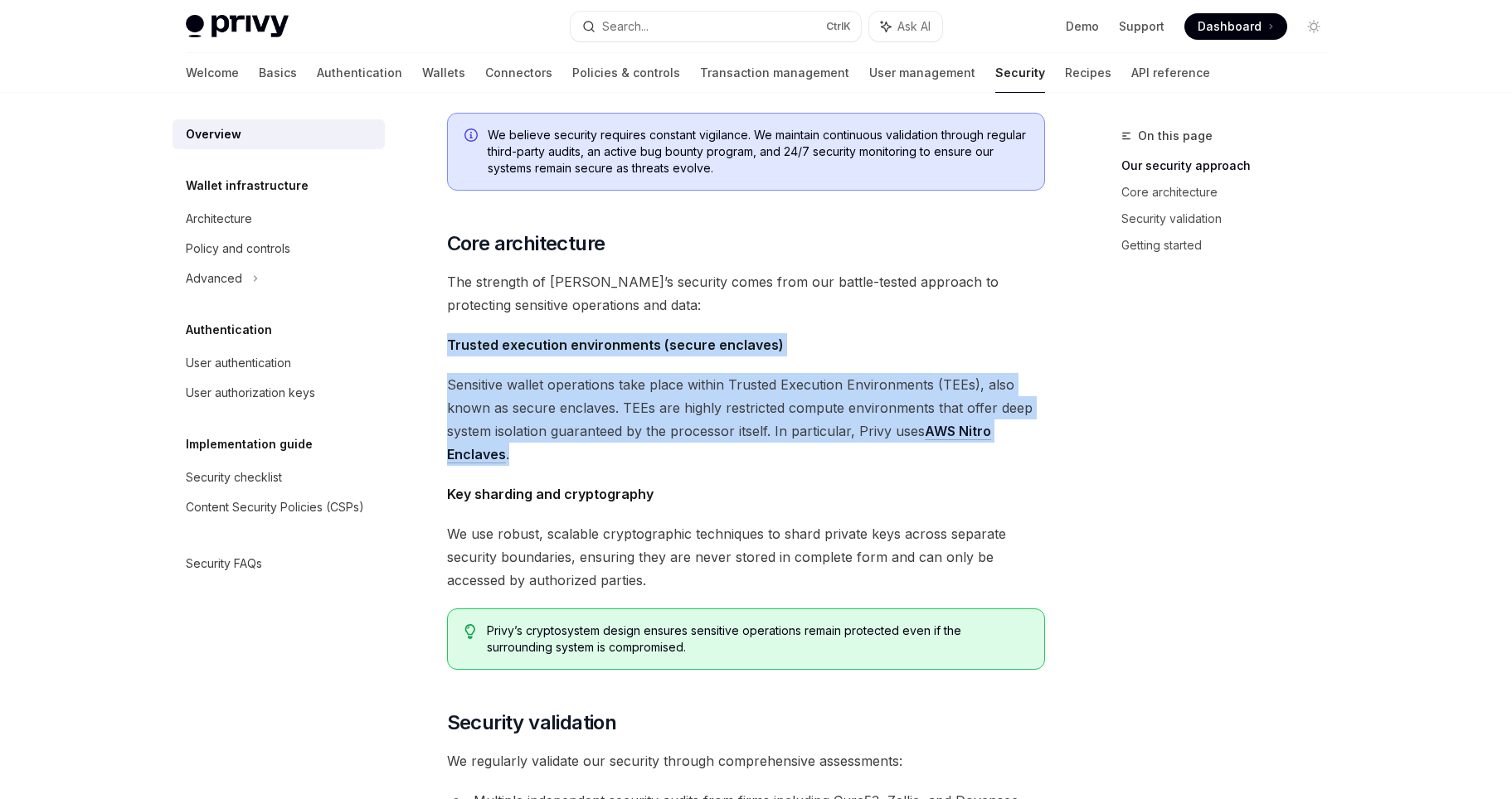
drag, startPoint x: 451, startPoint y: 344, endPoint x: 796, endPoint y: 454, distance: 362.1
click at [796, 454] on div "The security of your users’ data and digital assets is our top priority at Priv…" at bounding box center [746, 480] width 598 height 1488
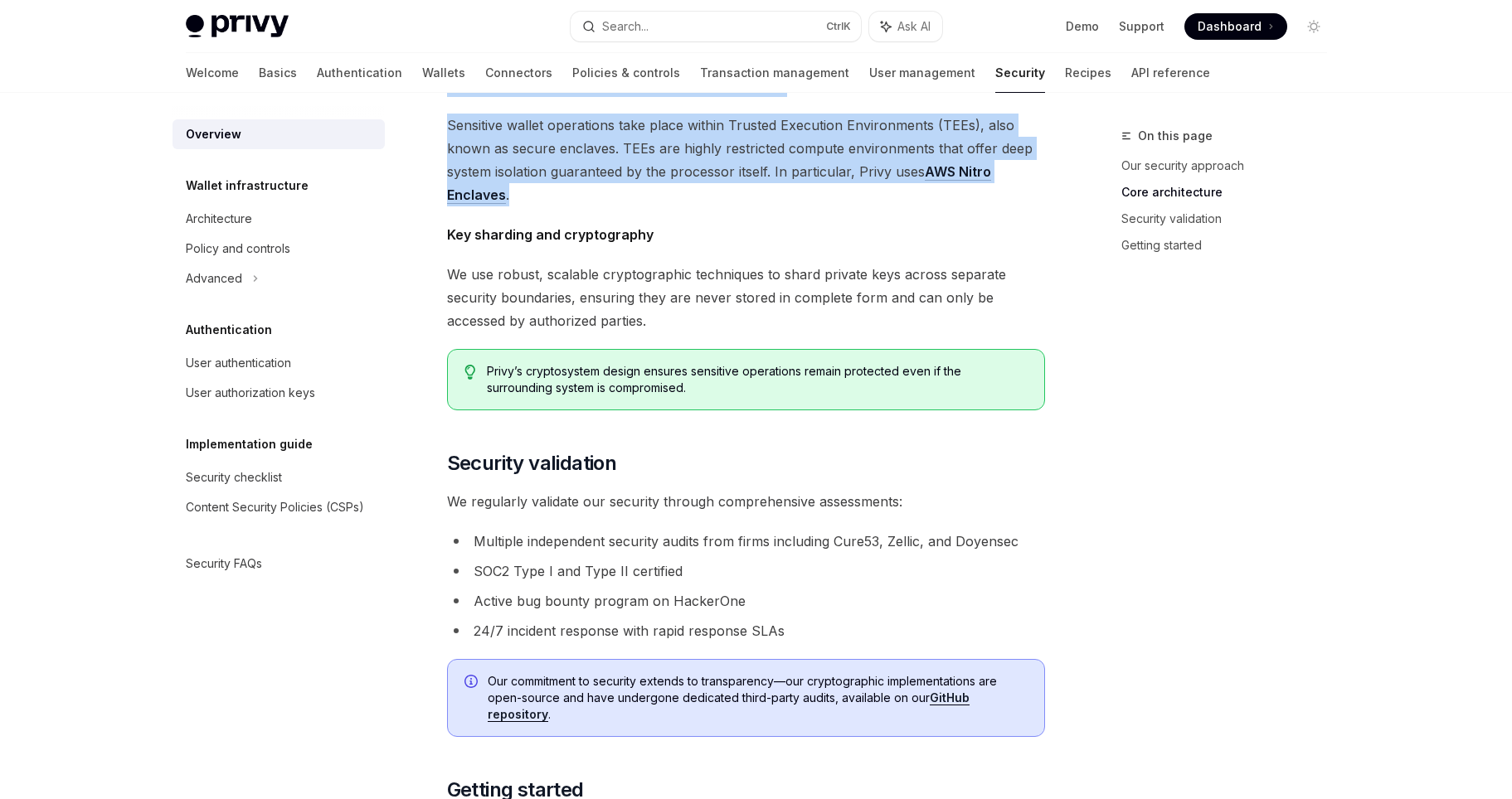
scroll to position [746, 0]
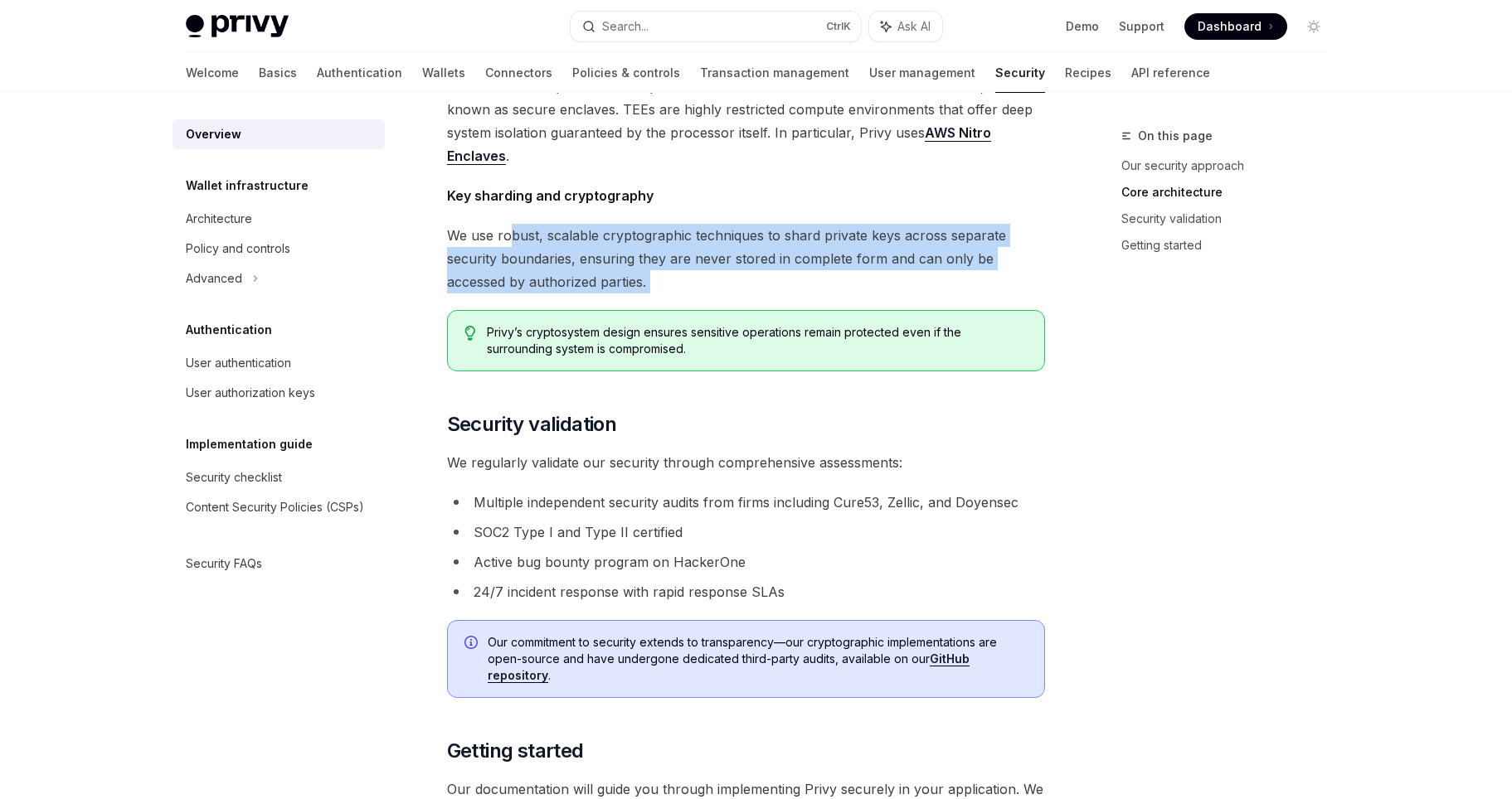
drag, startPoint x: 508, startPoint y: 242, endPoint x: 722, endPoint y: 316, distance: 226.4
click at [722, 316] on div "The security of your users’ data and digital assets is our top priority at Priv…" at bounding box center [746, 182] width 598 height 1488
click at [713, 294] on div "The security of your users’ data and digital assets is our top priority at Priv…" at bounding box center [746, 182] width 598 height 1488
drag, startPoint x: 679, startPoint y: 275, endPoint x: 461, endPoint y: 223, distance: 224.1
click at [461, 223] on span "We use robust, scalable cryptographic techniques to shard private keys across s…" at bounding box center [746, 258] width 598 height 69
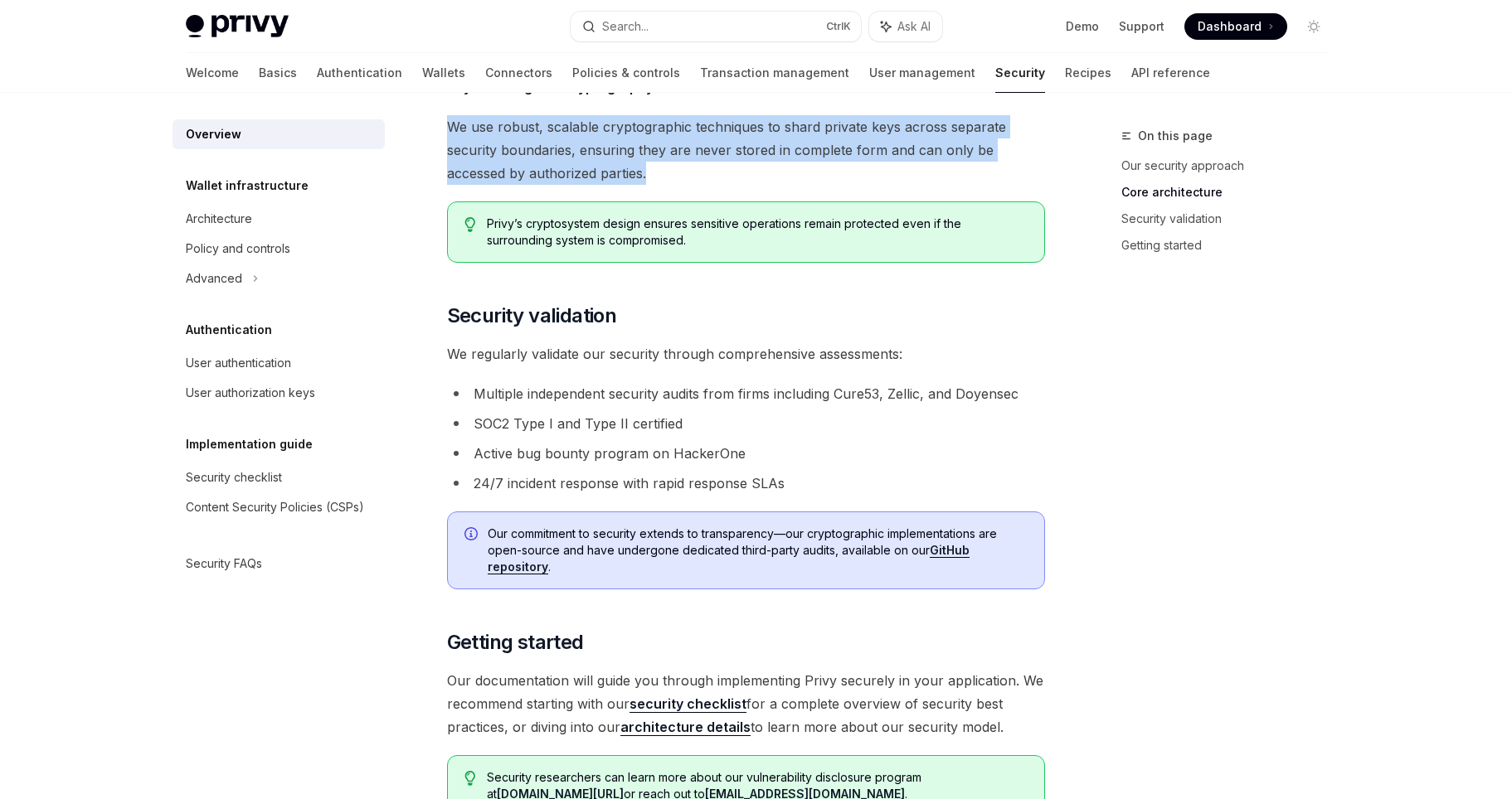
scroll to position [896, 0]
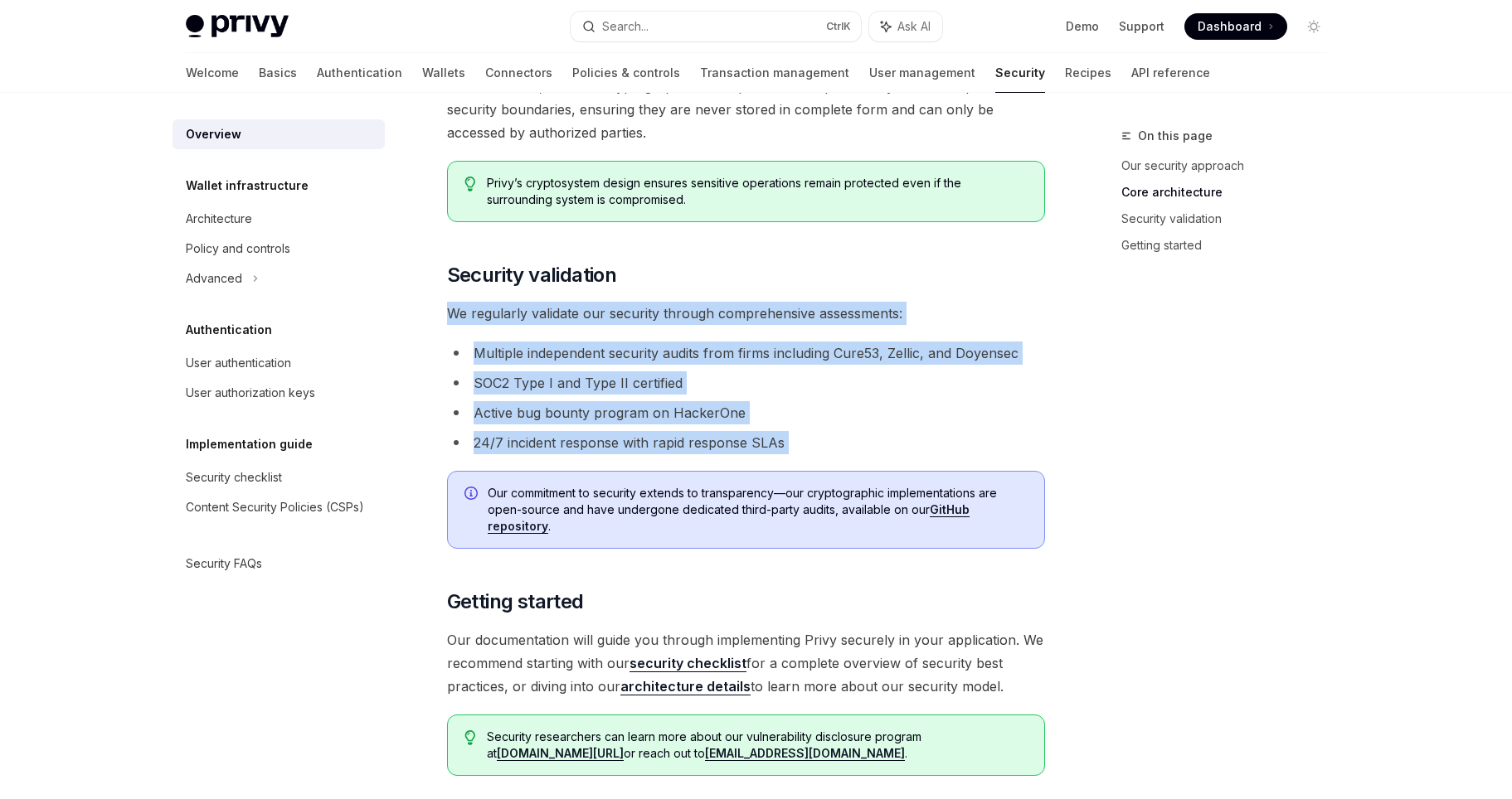
drag, startPoint x: 491, startPoint y: 307, endPoint x: 829, endPoint y: 458, distance: 370.2
click at [829, 458] on div "Security OpenAI Open in ChatGPT OpenAI Open in ChatGPT The security of your use…" at bounding box center [589, 127] width 915 height 1791
click at [850, 440] on li "24/7 incident response with rapid response SLAs" at bounding box center [746, 442] width 598 height 23
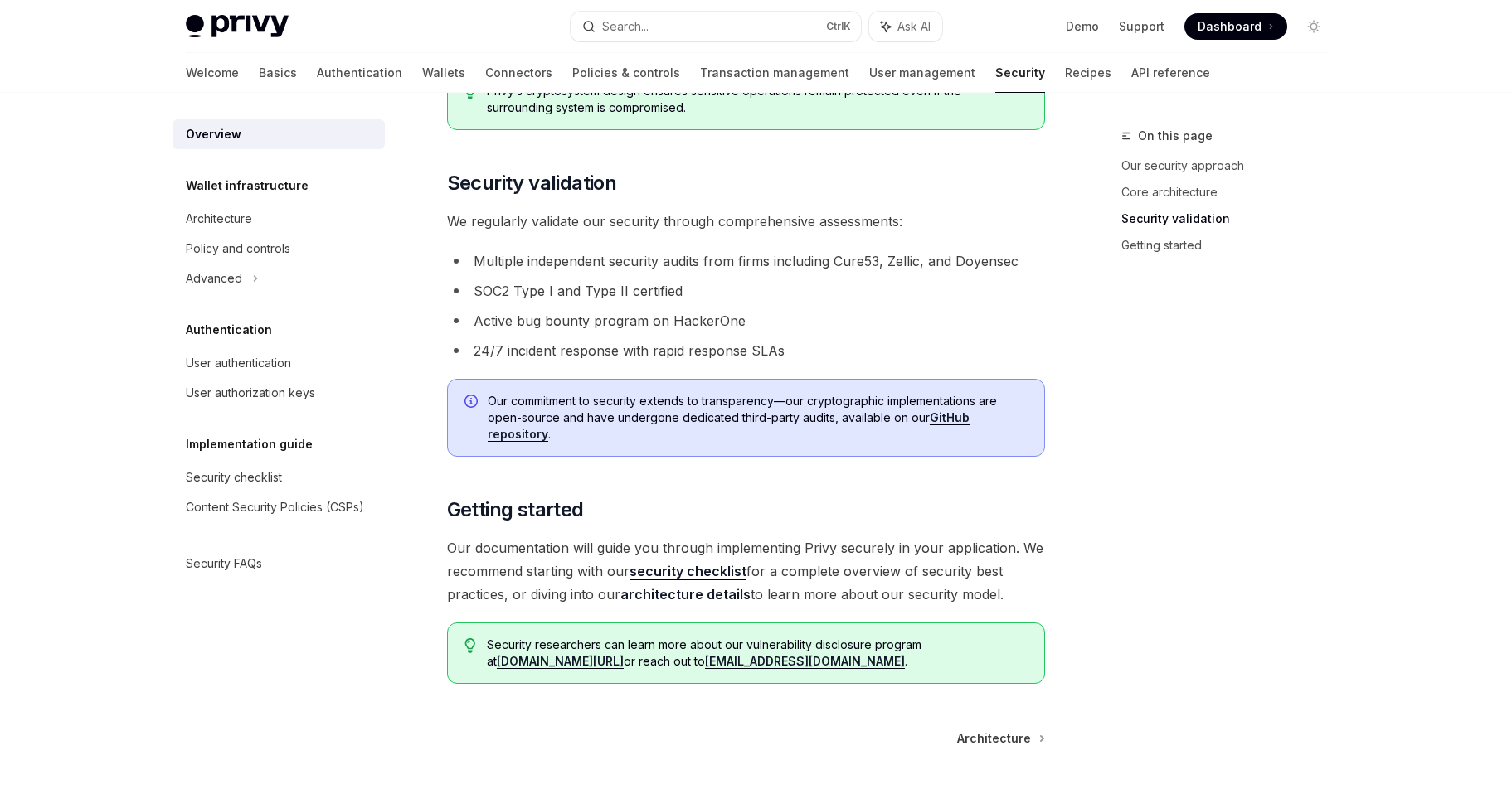
scroll to position [1044, 0]
